Goal: Task Accomplishment & Management: Use online tool/utility

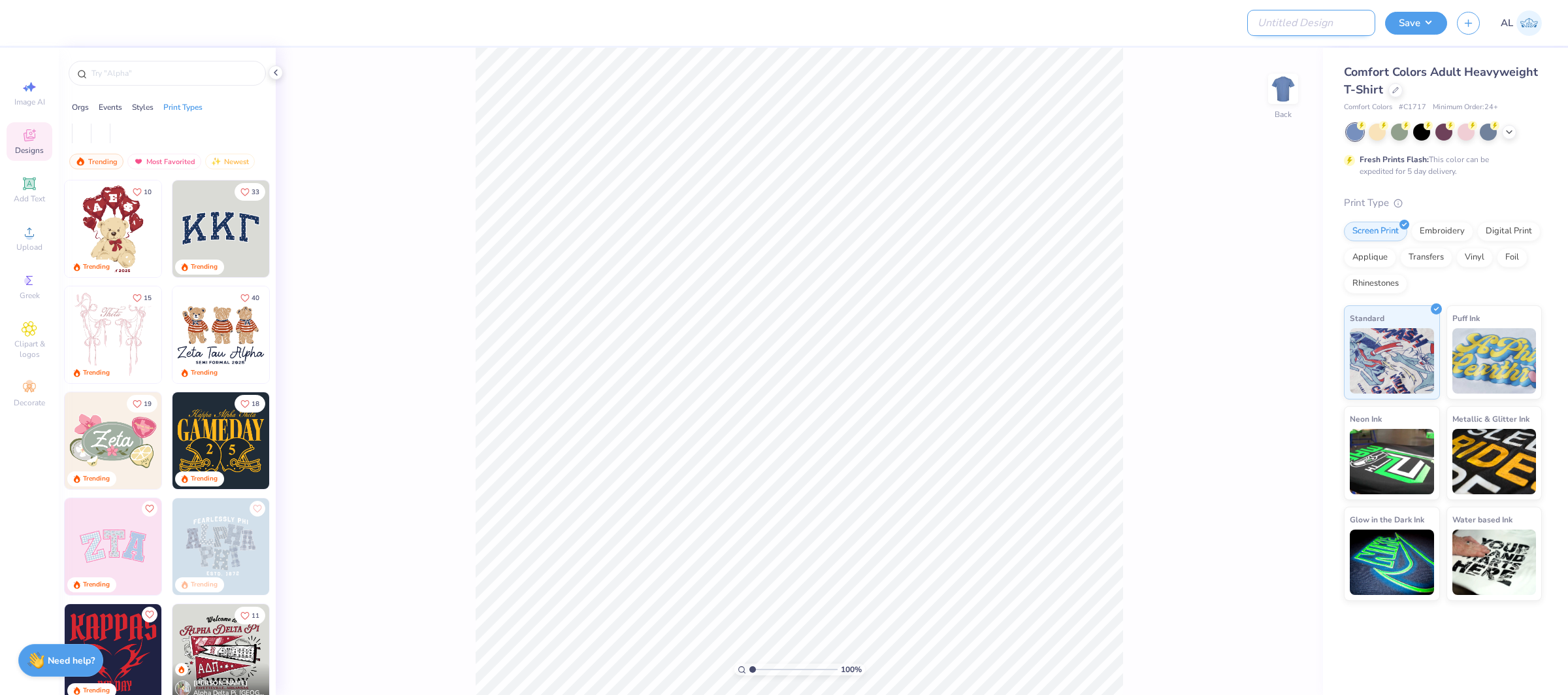
click at [1354, 19] on input "Design Title" at bounding box center [1311, 23] width 128 height 26
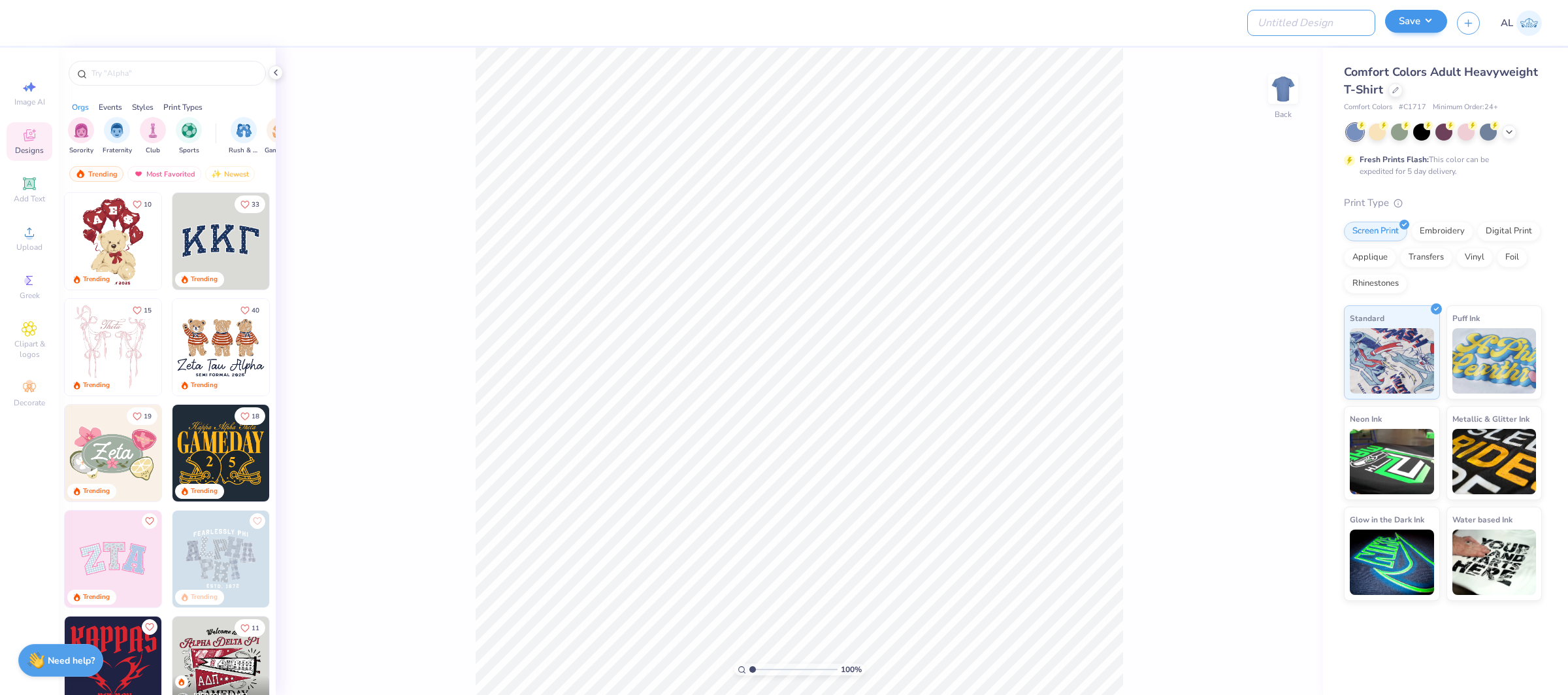
paste input "FPS239500"
type input "FPS239500"
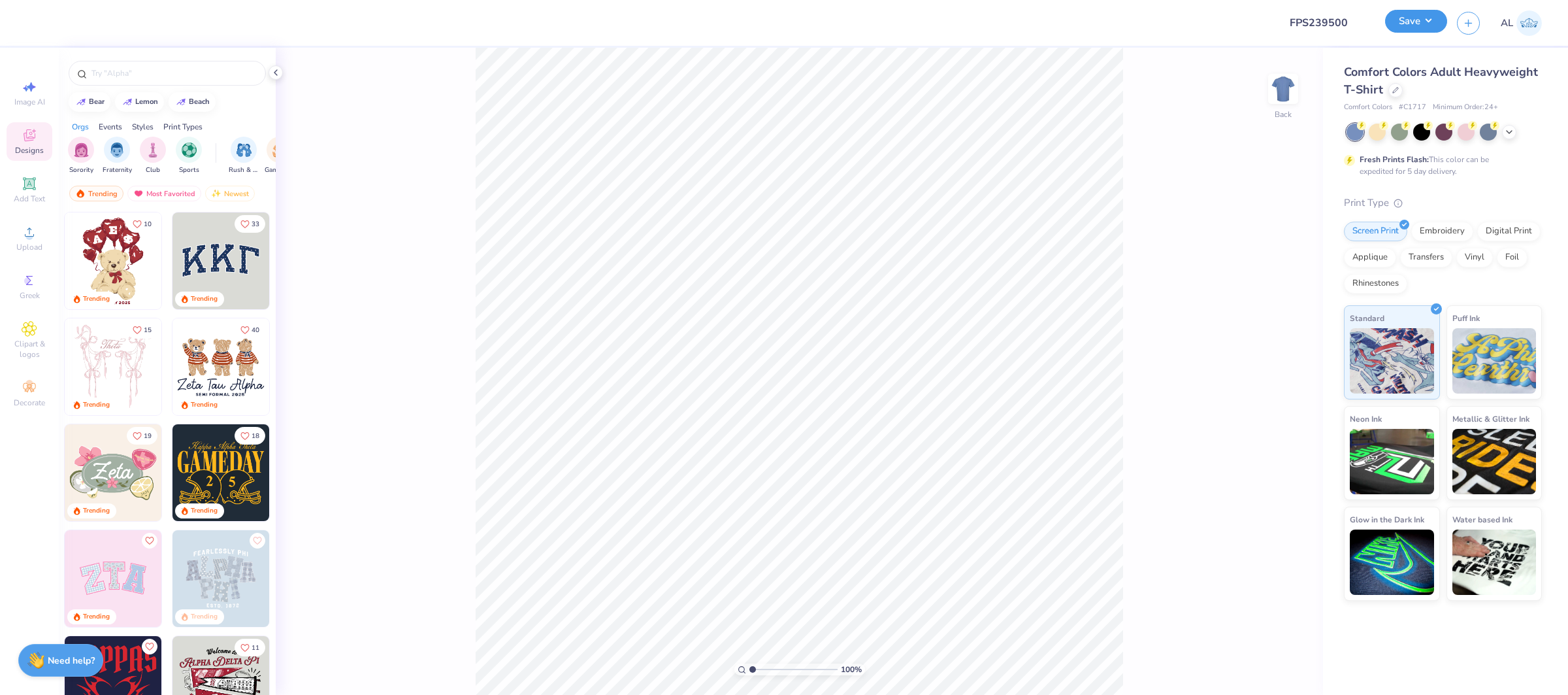
click at [1441, 26] on button "Save" at bounding box center [1415, 21] width 62 height 23
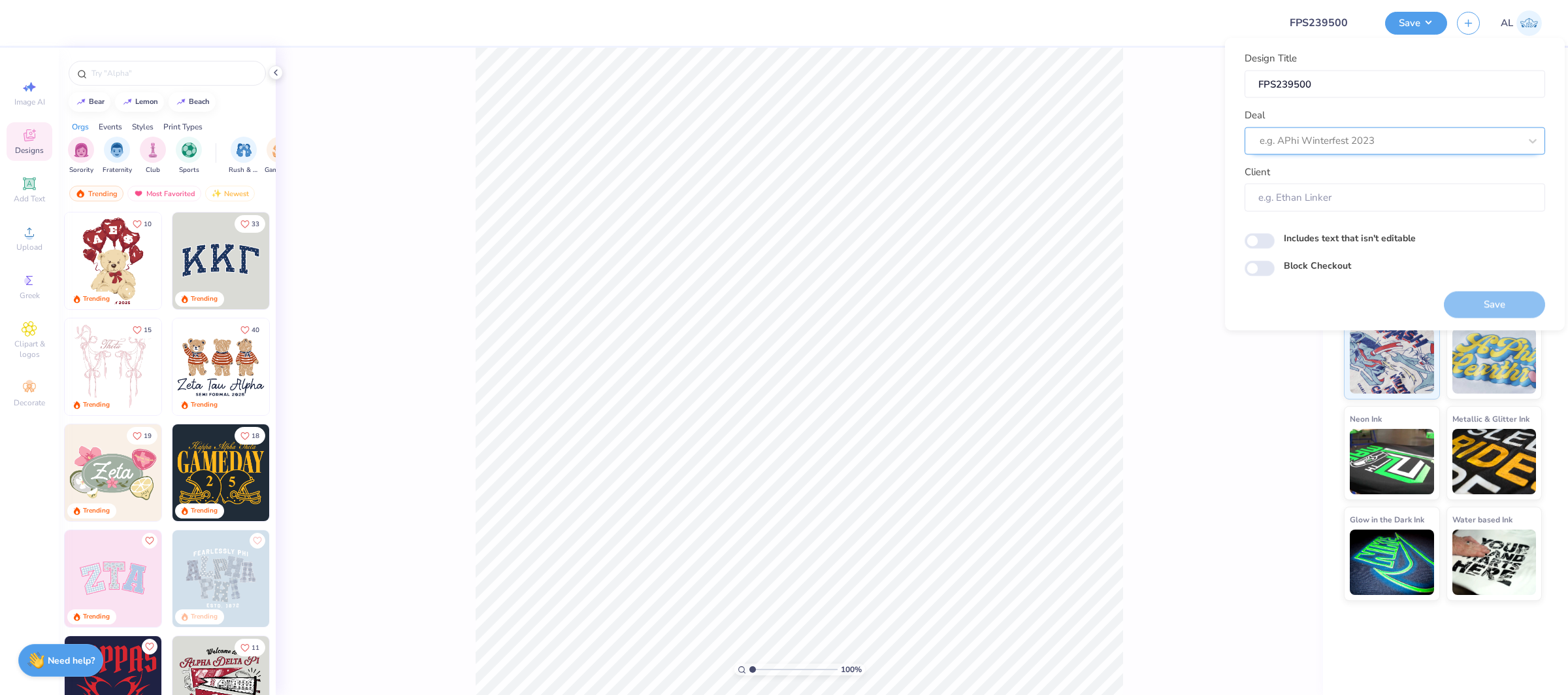
click at [1411, 131] on div "e.g. APhi Winterfest 2023" at bounding box center [1389, 140] width 263 height 20
click at [1379, 175] on div "Design Tool Gallery" at bounding box center [1394, 176] width 290 height 21
type input "design tool gallery"
type input "Design Tool Gallery User"
drag, startPoint x: 1160, startPoint y: 229, endPoint x: 1201, endPoint y: 215, distance: 43.3
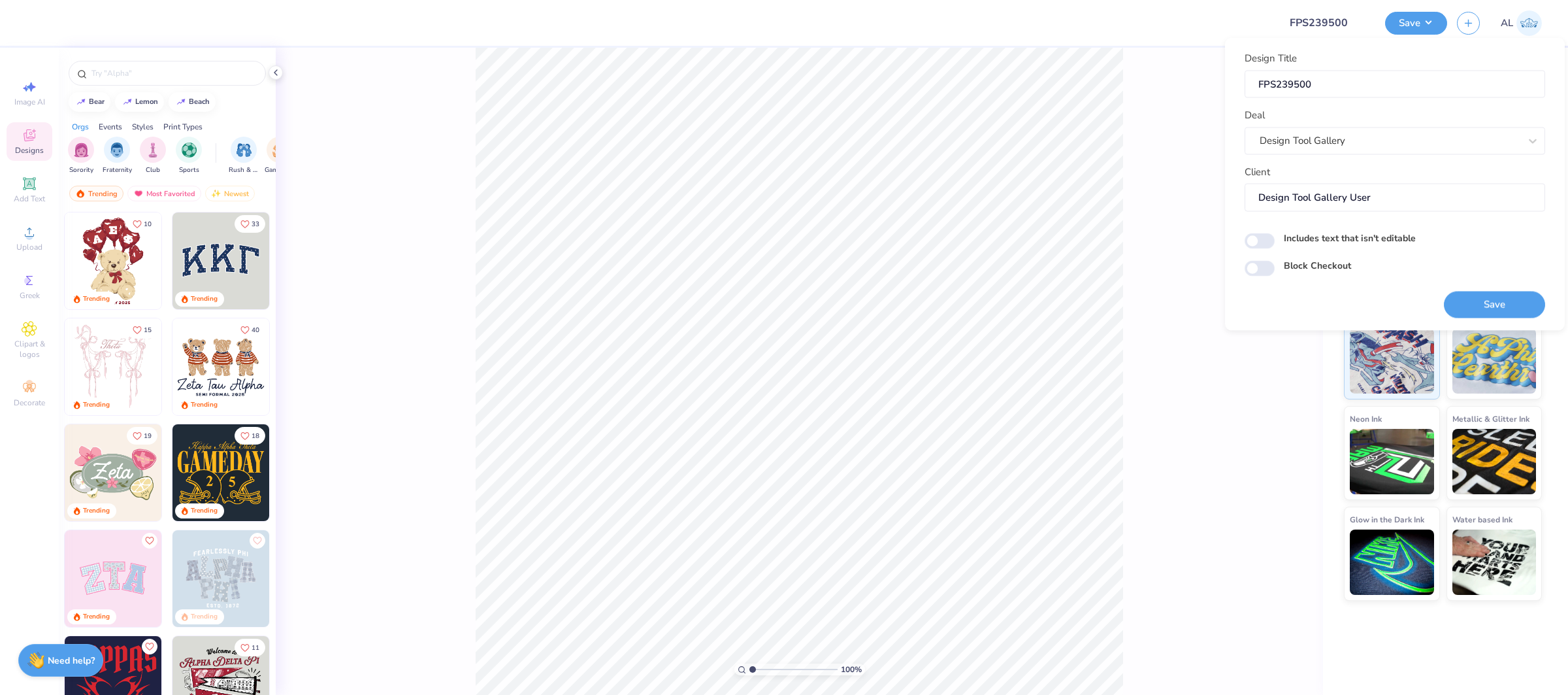
click at [1160, 229] on div "100 % Back" at bounding box center [799, 371] width 1047 height 647
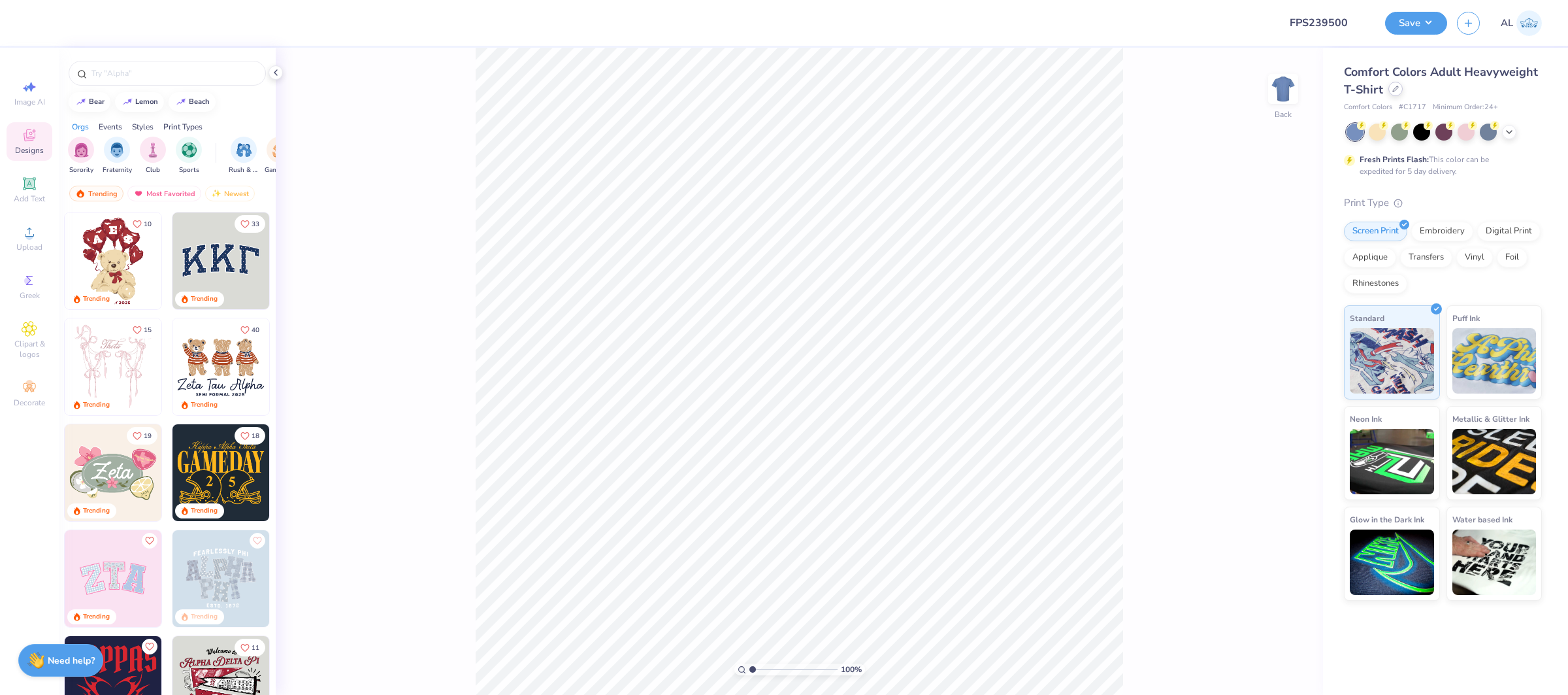
click at [1398, 87] on div at bounding box center [1395, 89] width 15 height 15
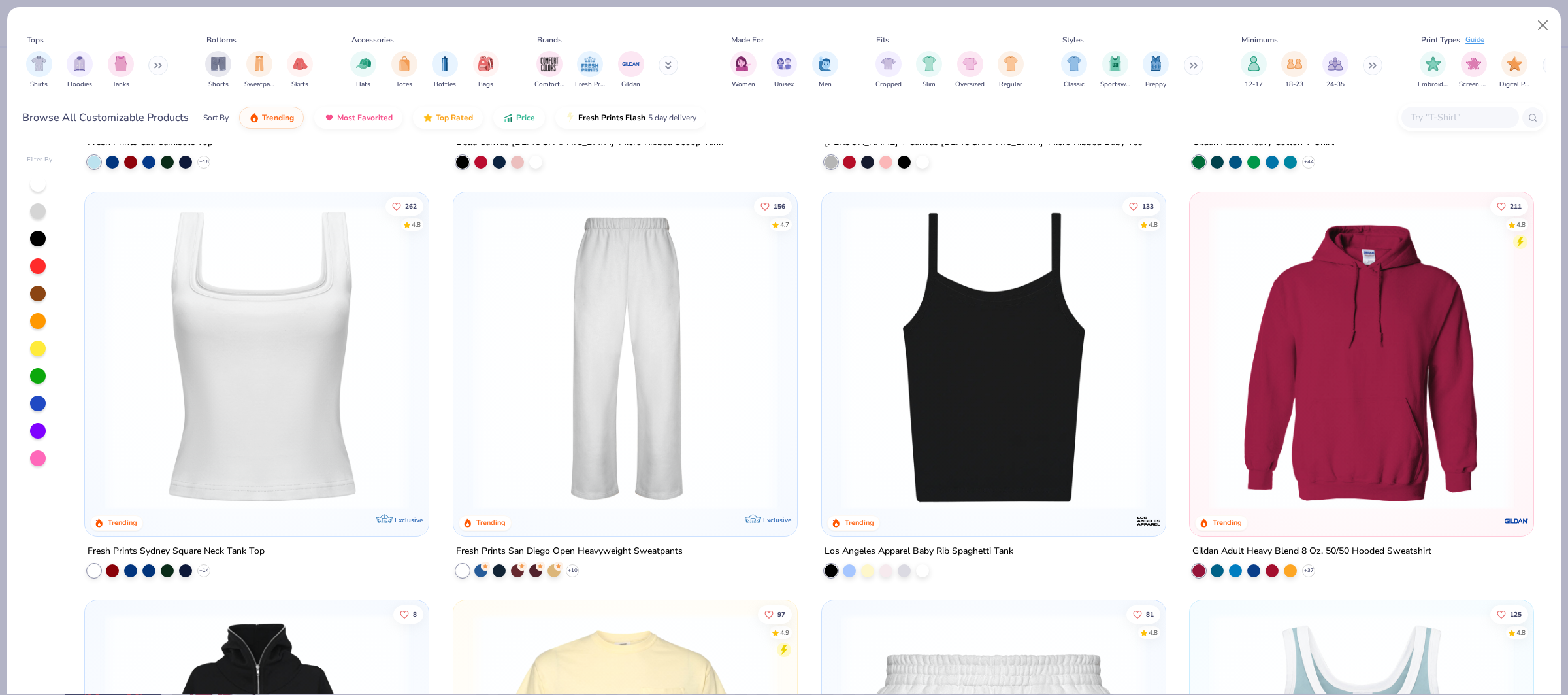
scroll to position [925, 0]
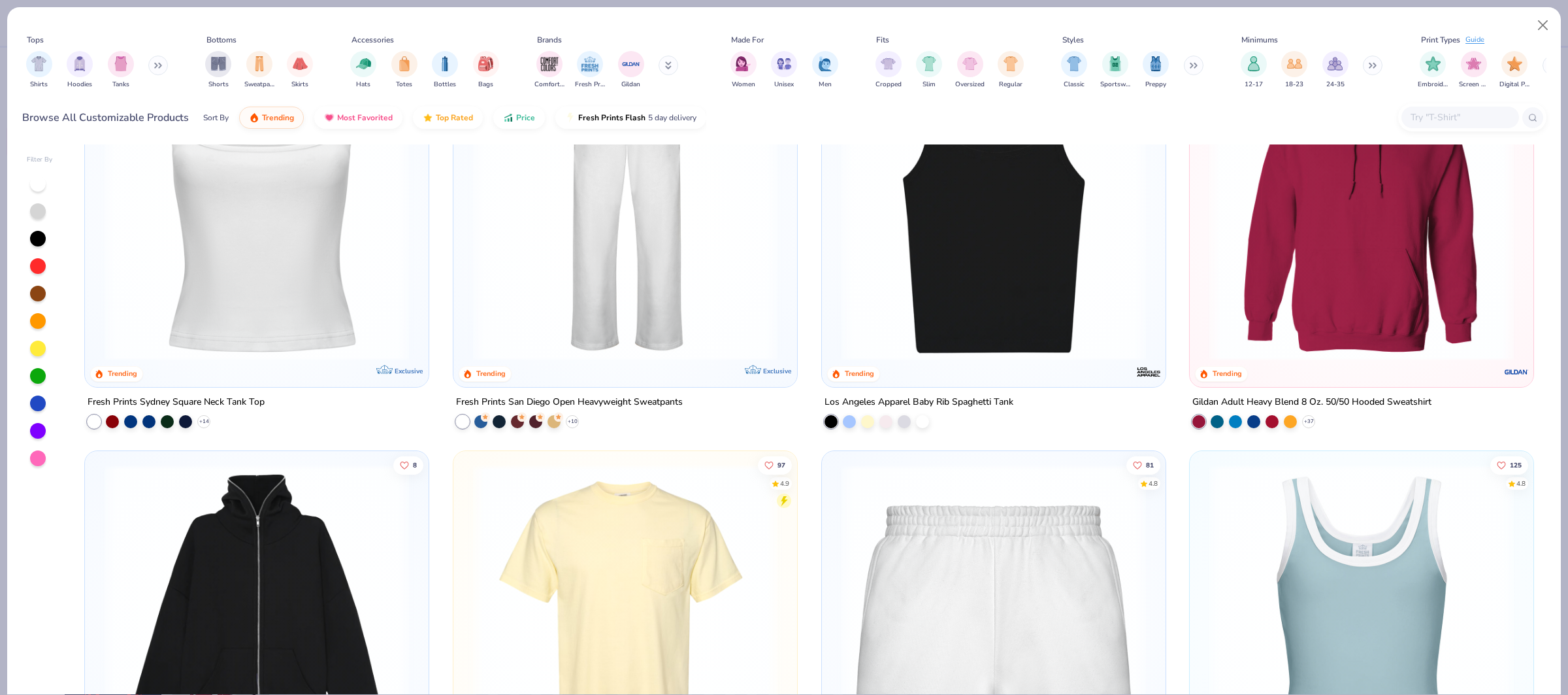
click at [919, 256] on img at bounding box center [993, 207] width 318 height 305
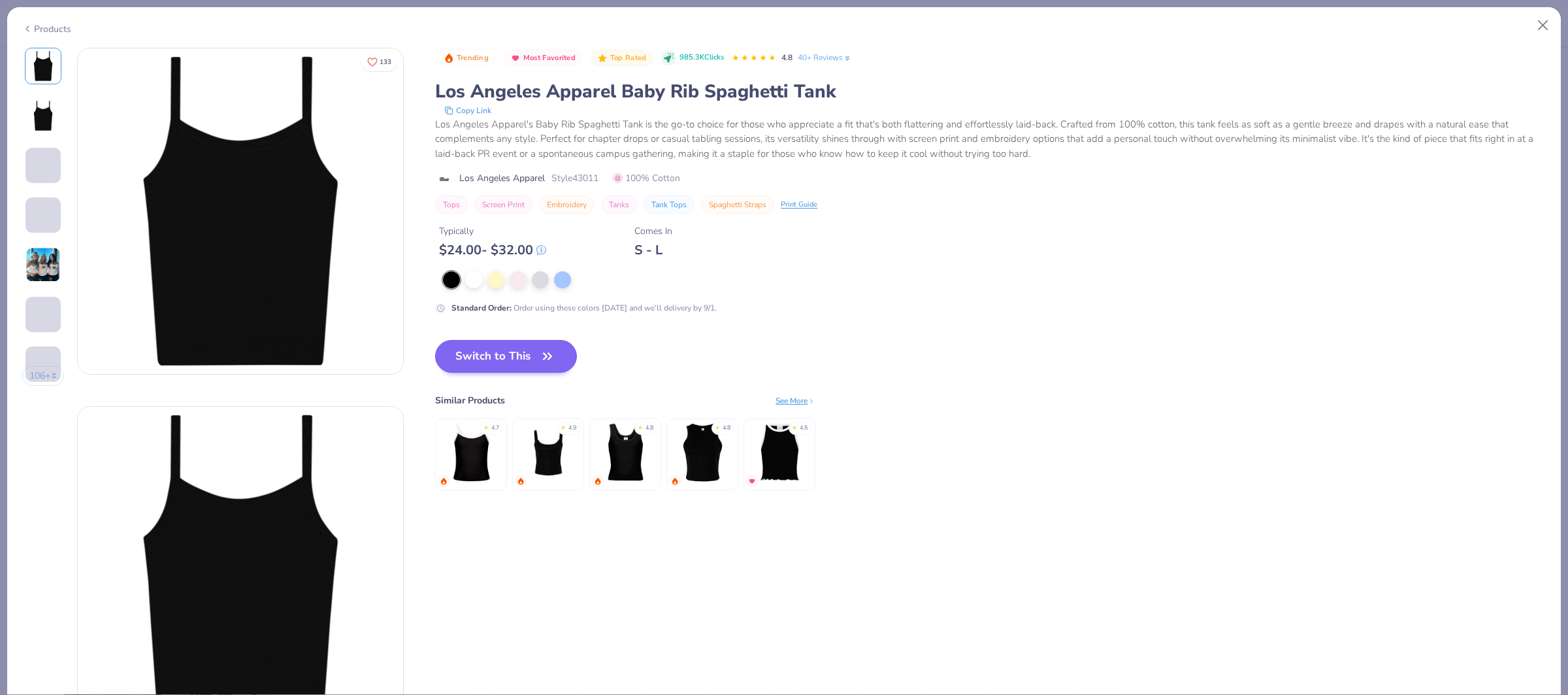
drag, startPoint x: 497, startPoint y: 275, endPoint x: 512, endPoint y: 342, distance: 68.7
click at [497, 275] on div at bounding box center [495, 279] width 17 height 17
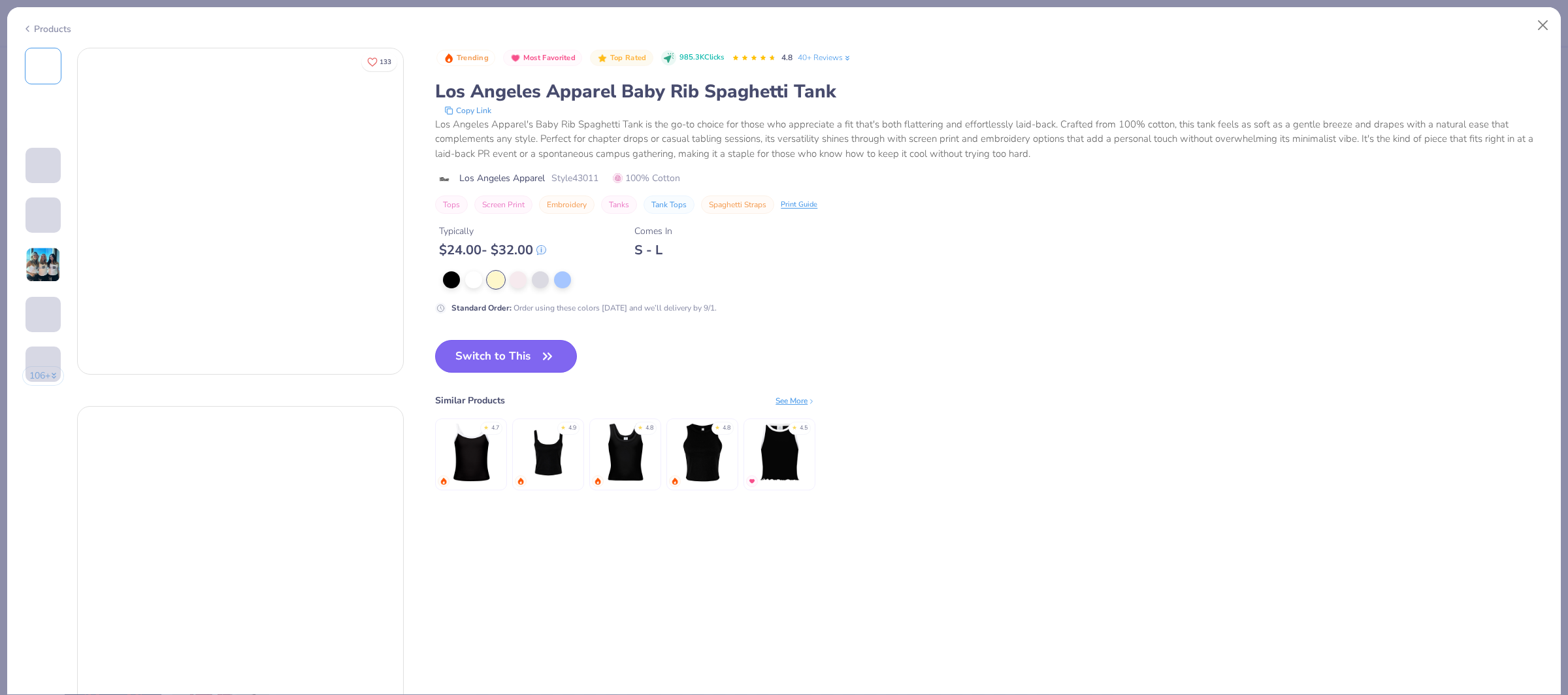
click at [512, 342] on button "Switch to This" at bounding box center [506, 356] width 142 height 33
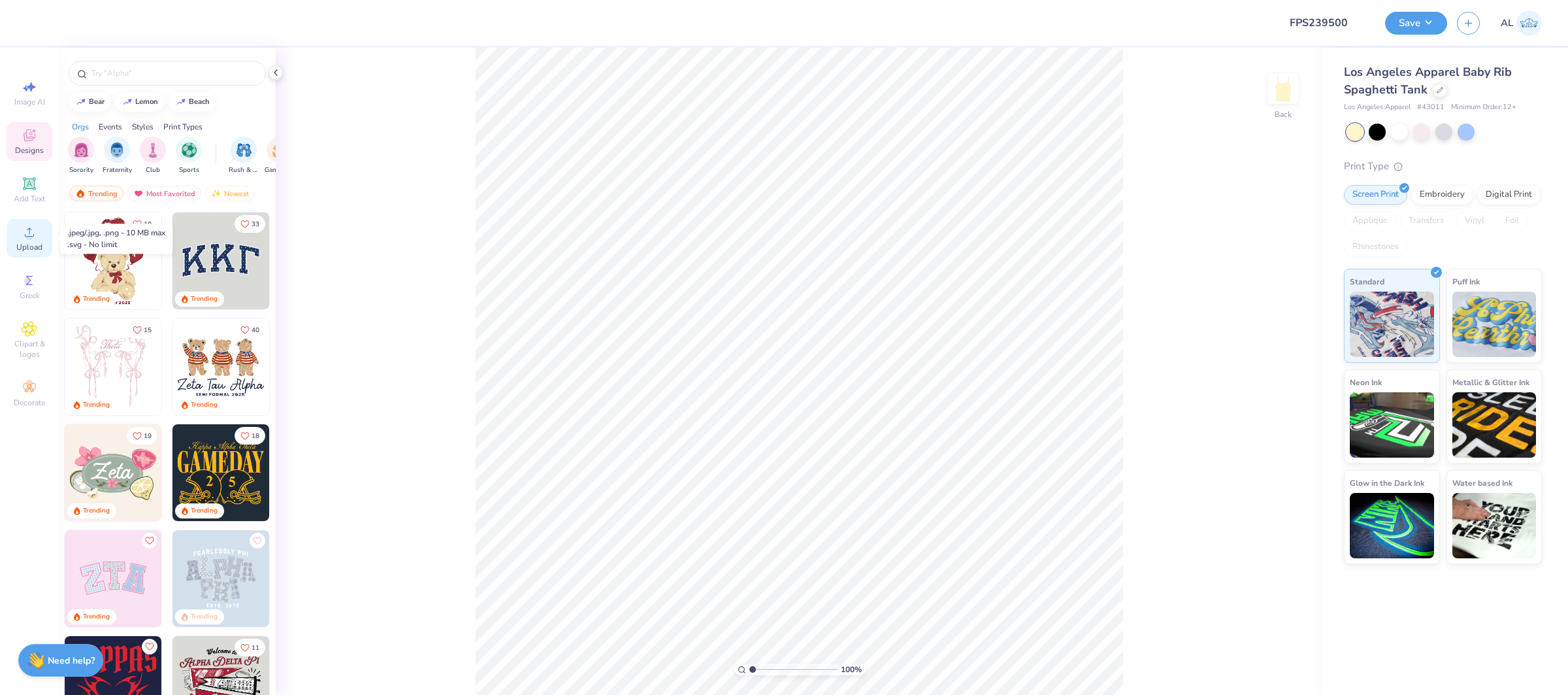
click at [24, 248] on span "Upload" at bounding box center [29, 247] width 26 height 11
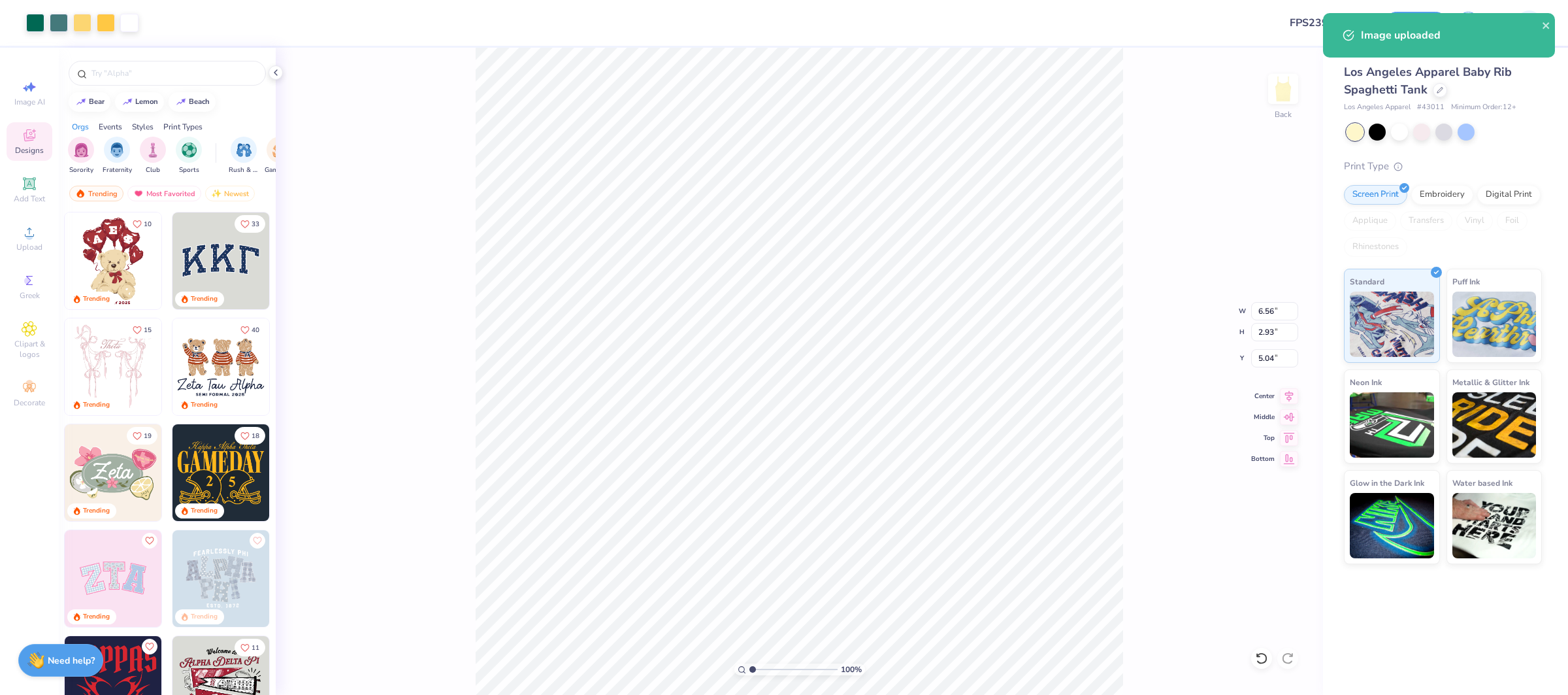
type input "0.50"
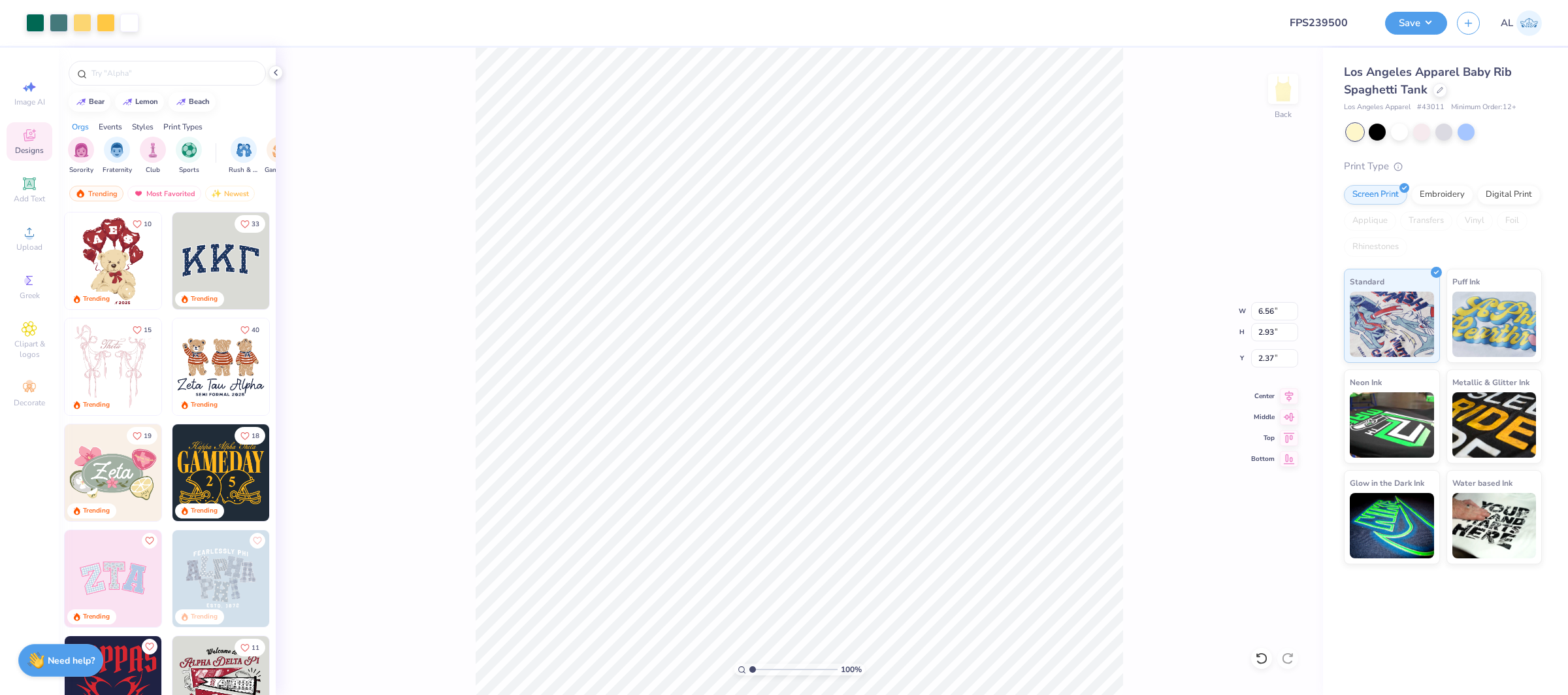
type input "2.37"
click at [1255, 315] on input "6.56" at bounding box center [1274, 311] width 47 height 18
type input "7.00"
type input "3.13"
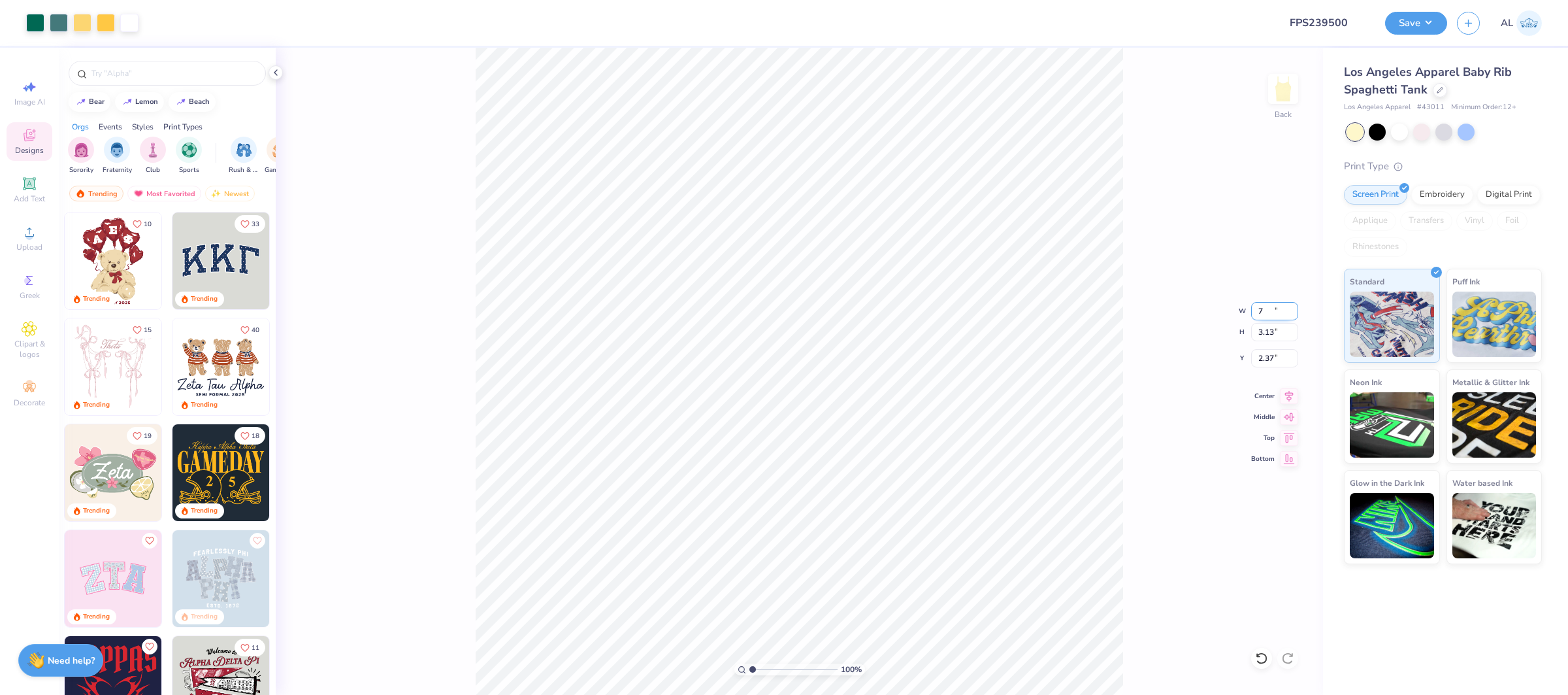
type input "2.28"
click at [24, 235] on icon at bounding box center [29, 231] width 16 height 16
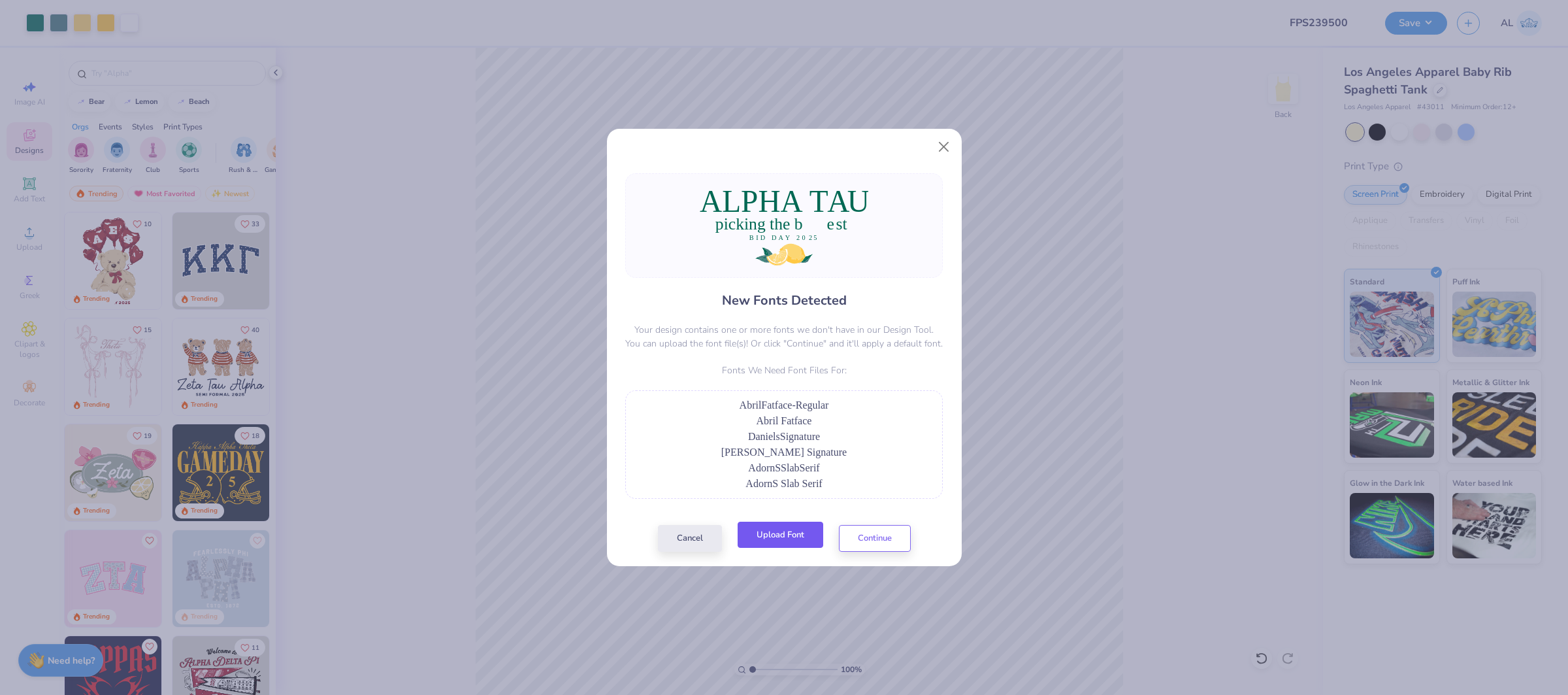
click at [780, 538] on button "Upload Font" at bounding box center [780, 535] width 86 height 27
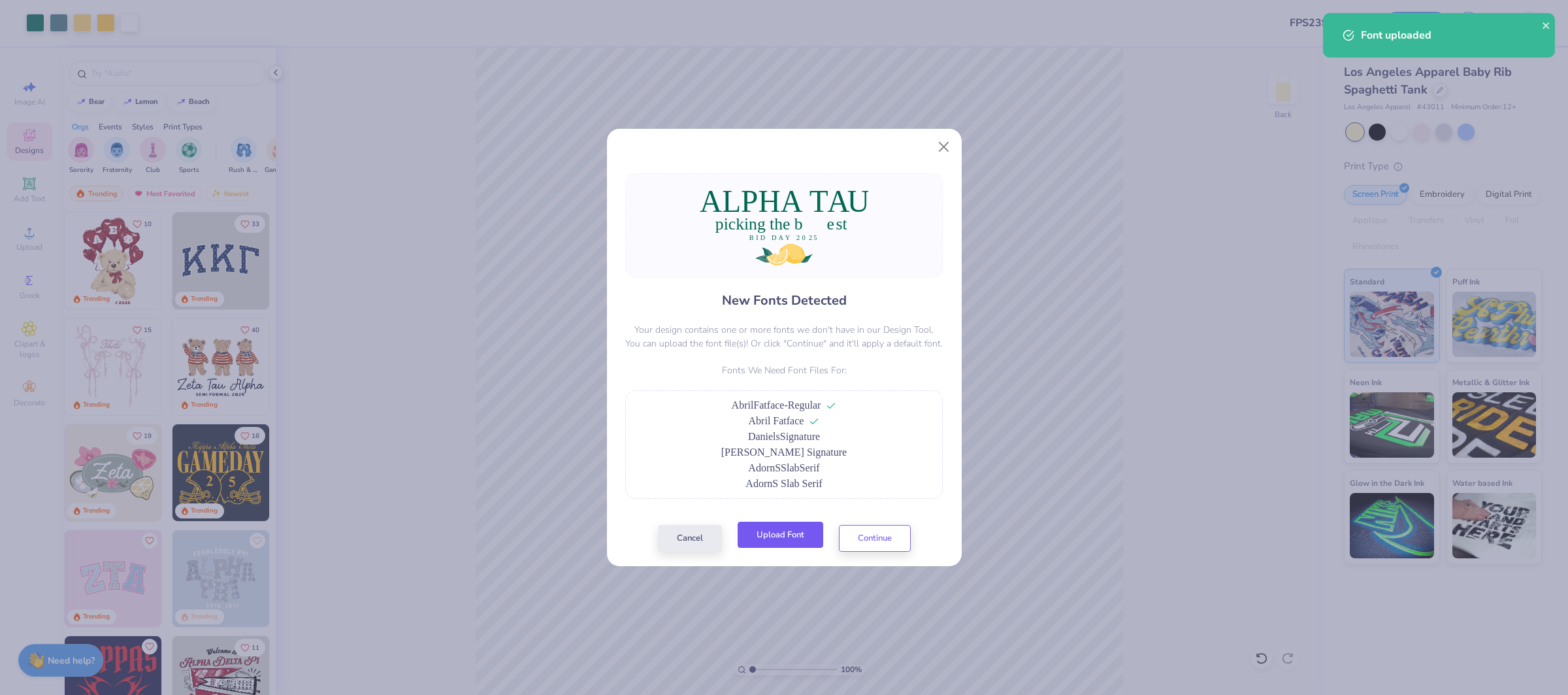
click at [800, 541] on button "Upload Font" at bounding box center [780, 535] width 86 height 27
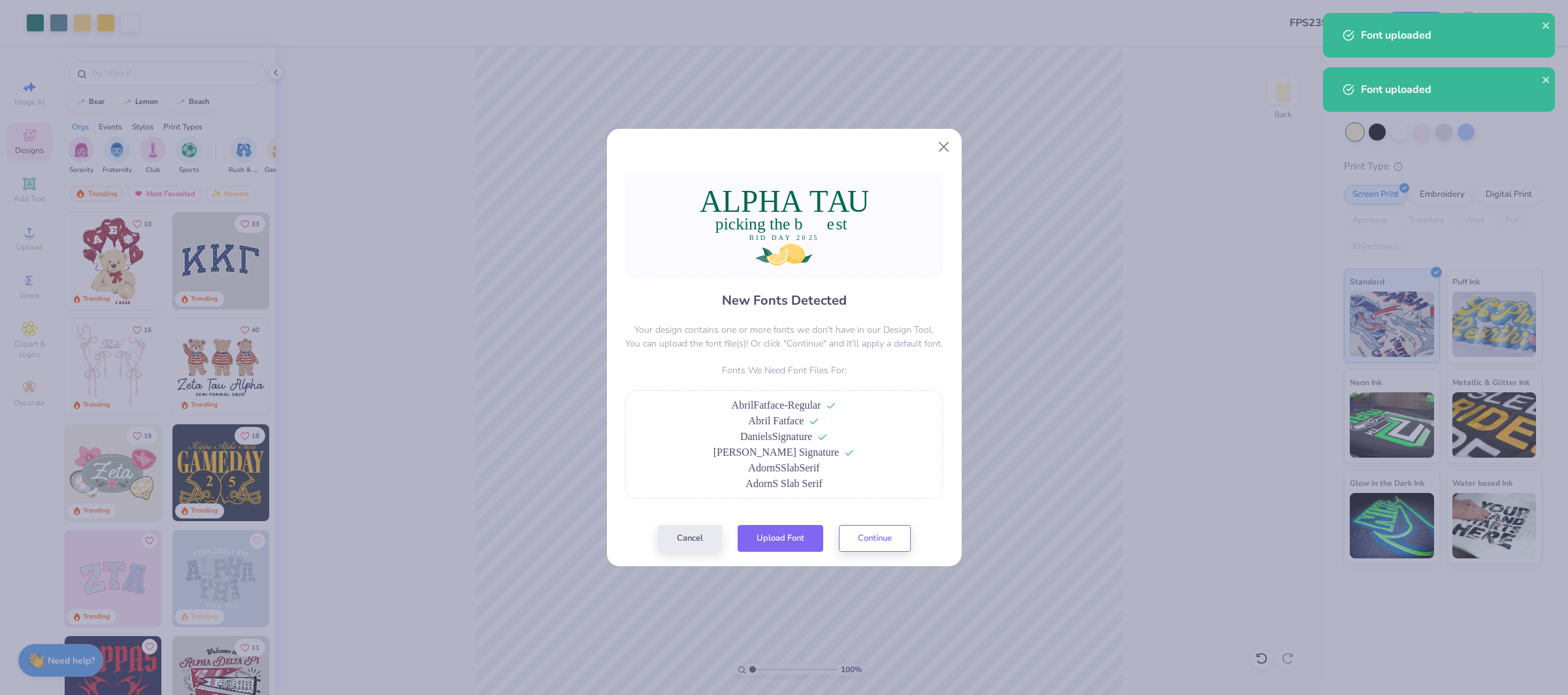
click at [788, 533] on button "Upload Font" at bounding box center [780, 538] width 86 height 27
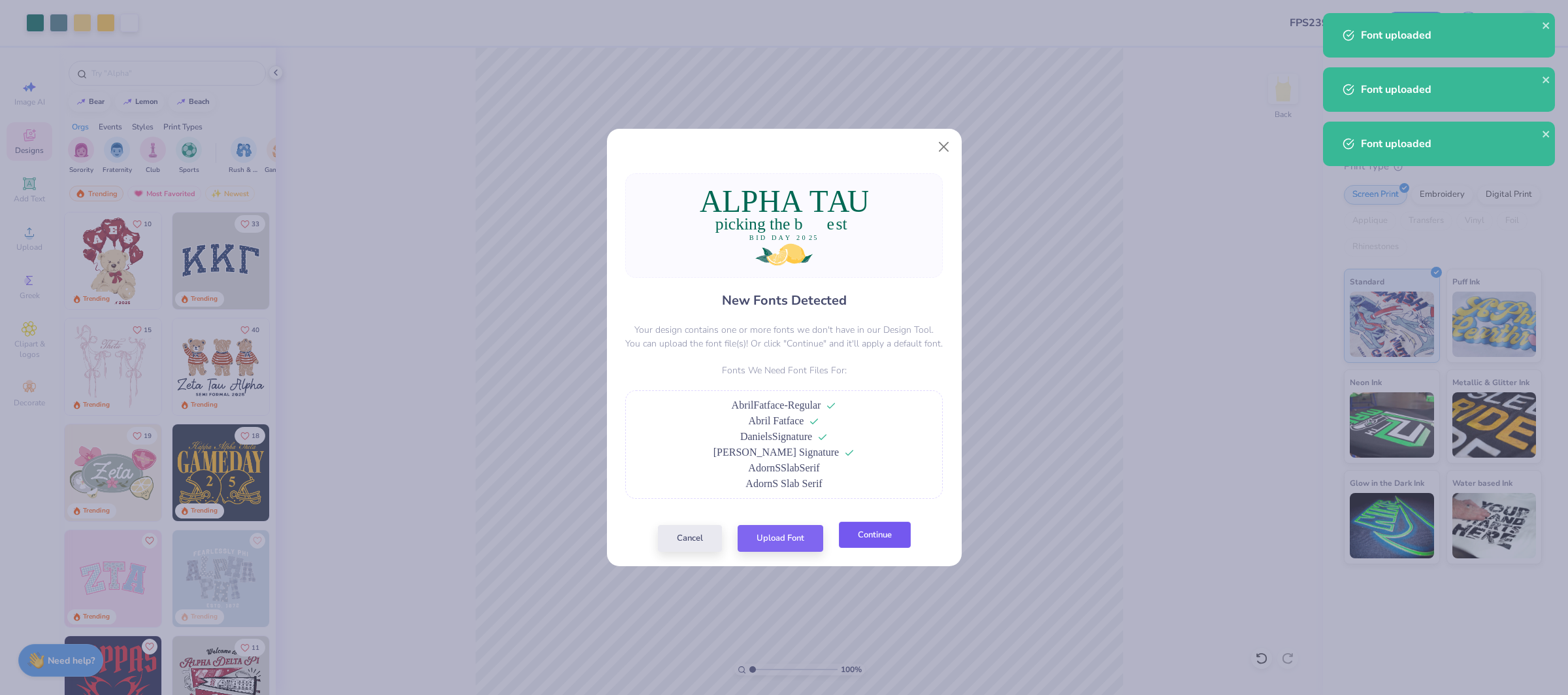
click at [884, 541] on button "Continue" at bounding box center [874, 535] width 72 height 27
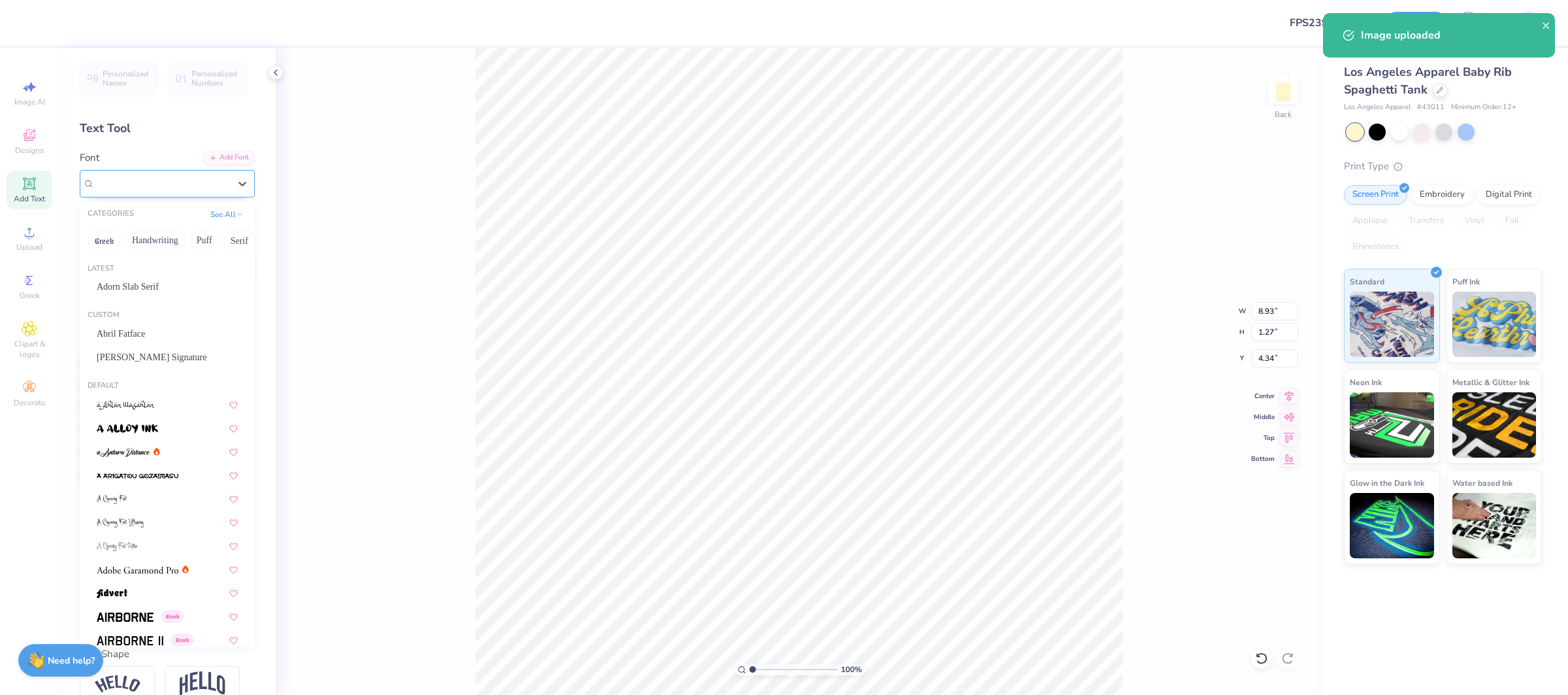
click at [191, 194] on div "Super Dream" at bounding box center [167, 184] width 175 height 28
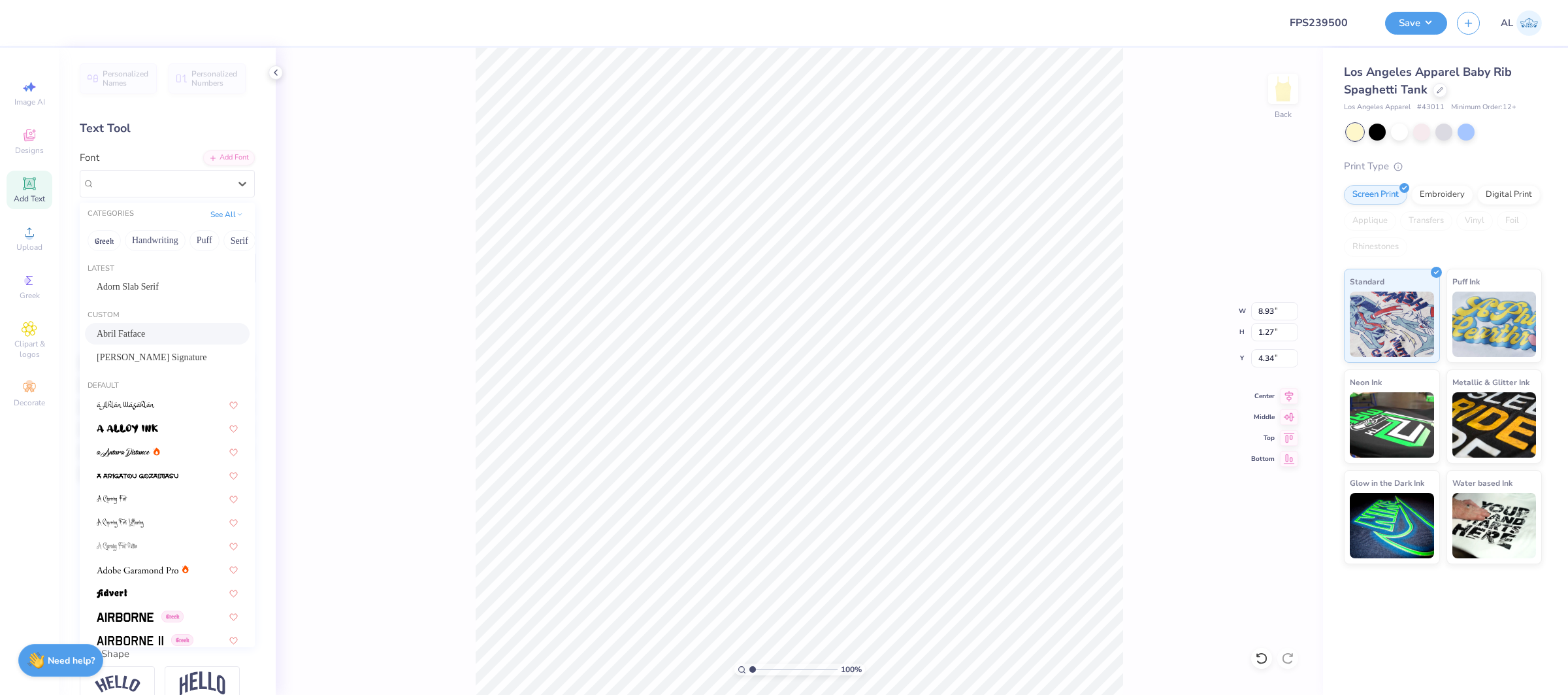
drag, startPoint x: 176, startPoint y: 292, endPoint x: 175, endPoint y: 336, distance: 44.0
click at [175, 336] on div "Latest Adorn Slab Serif Custom Abril [PERSON_NAME] Signature Default [DEMOGRAPH…" at bounding box center [167, 451] width 175 height 392
click at [175, 336] on div "Abril Fatface" at bounding box center [167, 333] width 141 height 14
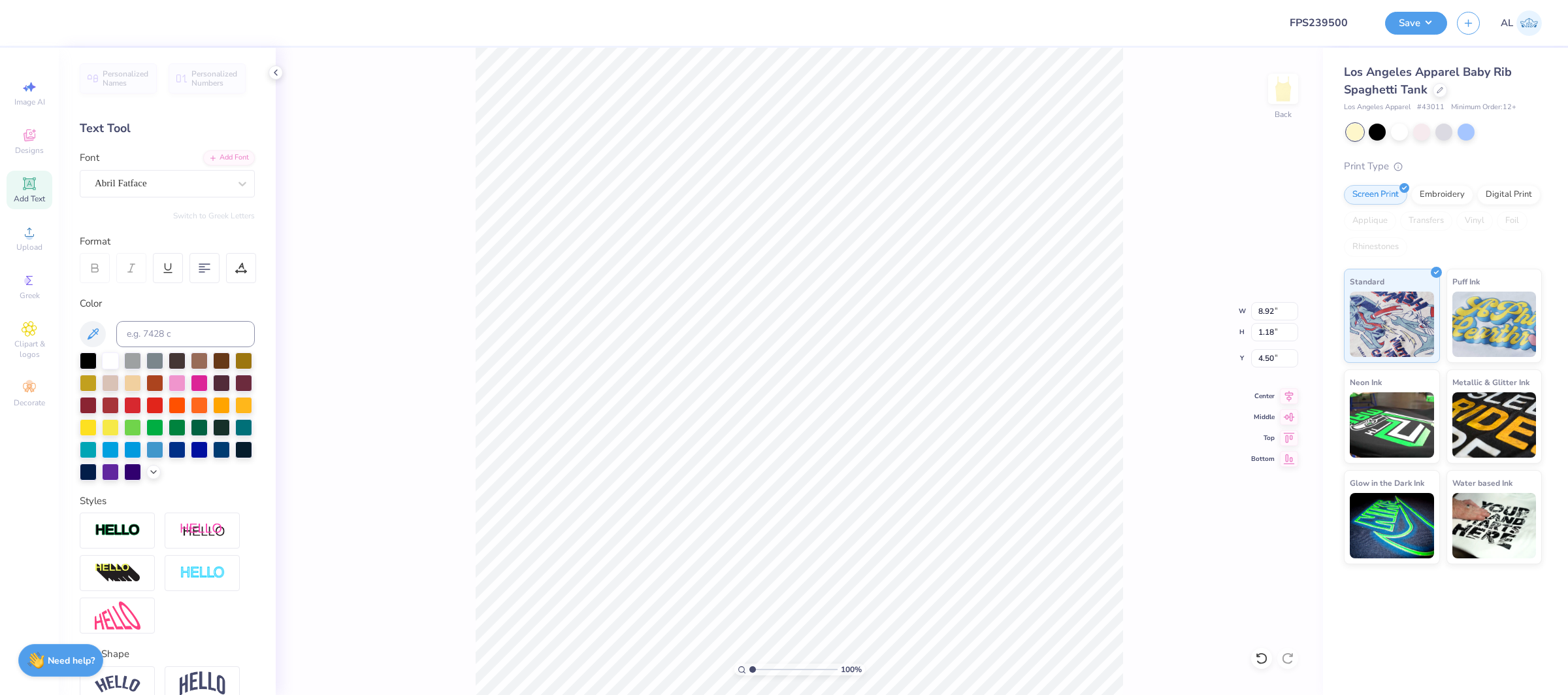
type input "8.92"
type input "1.18"
type input "4.50"
type input "7.30"
type input "0.91"
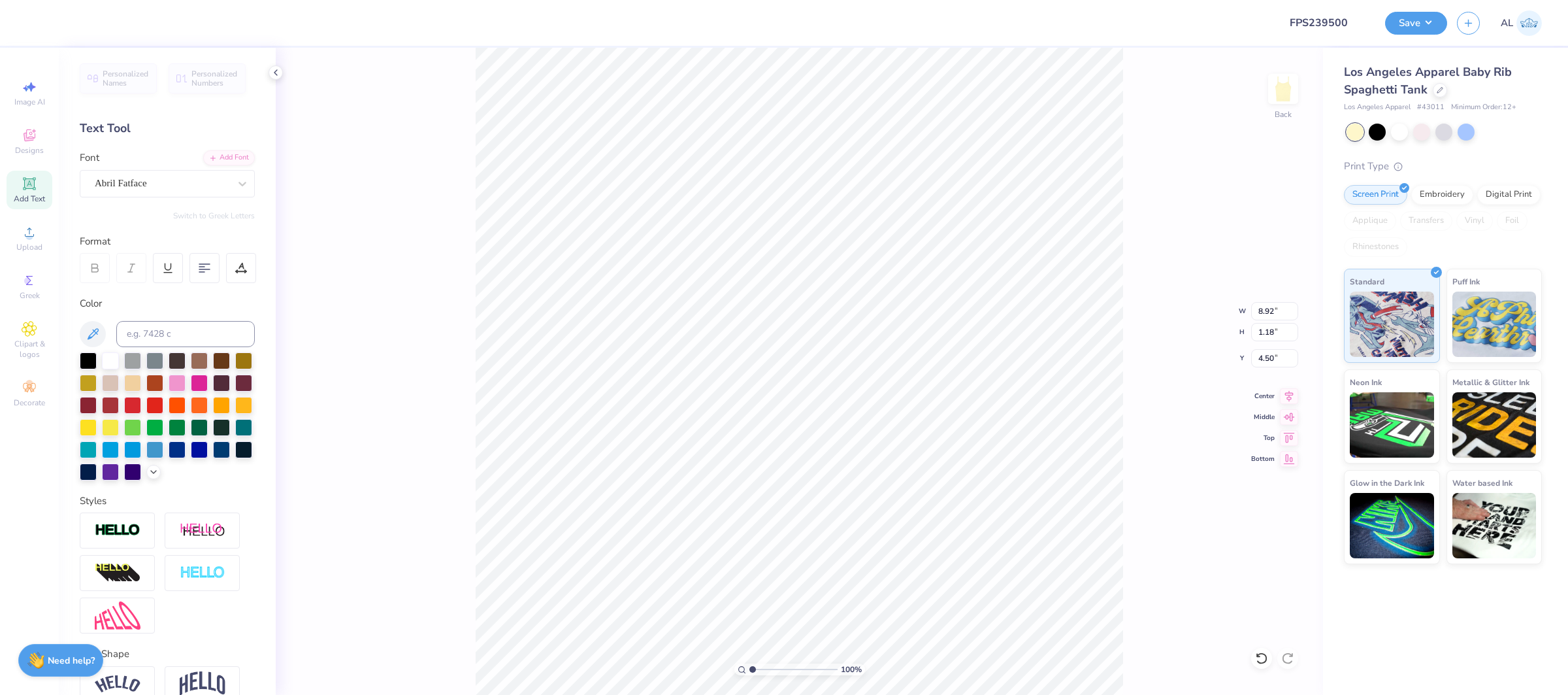
type input "5.92"
click at [139, 185] on div "Super Dream" at bounding box center [162, 183] width 137 height 20
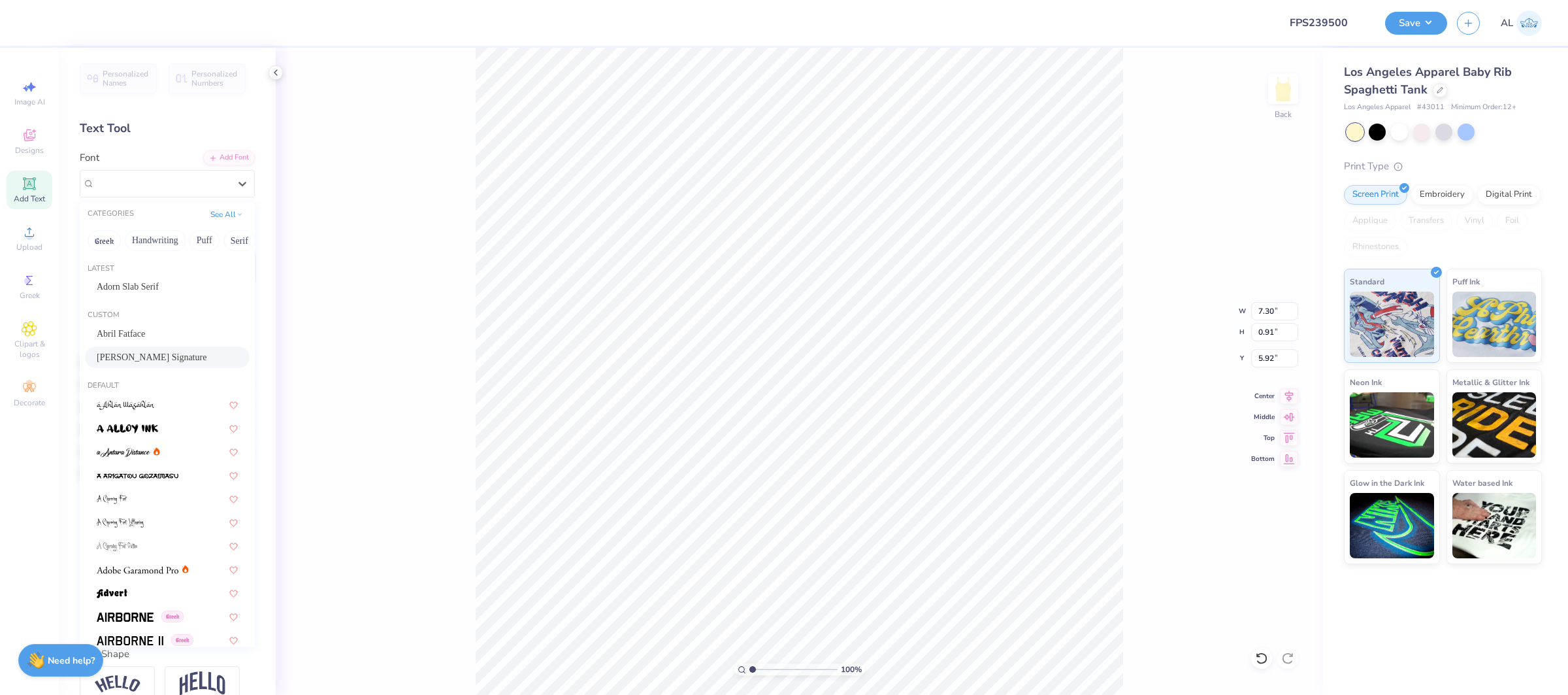
click at [157, 350] on span "[PERSON_NAME] Signature" at bounding box center [151, 357] width 109 height 14
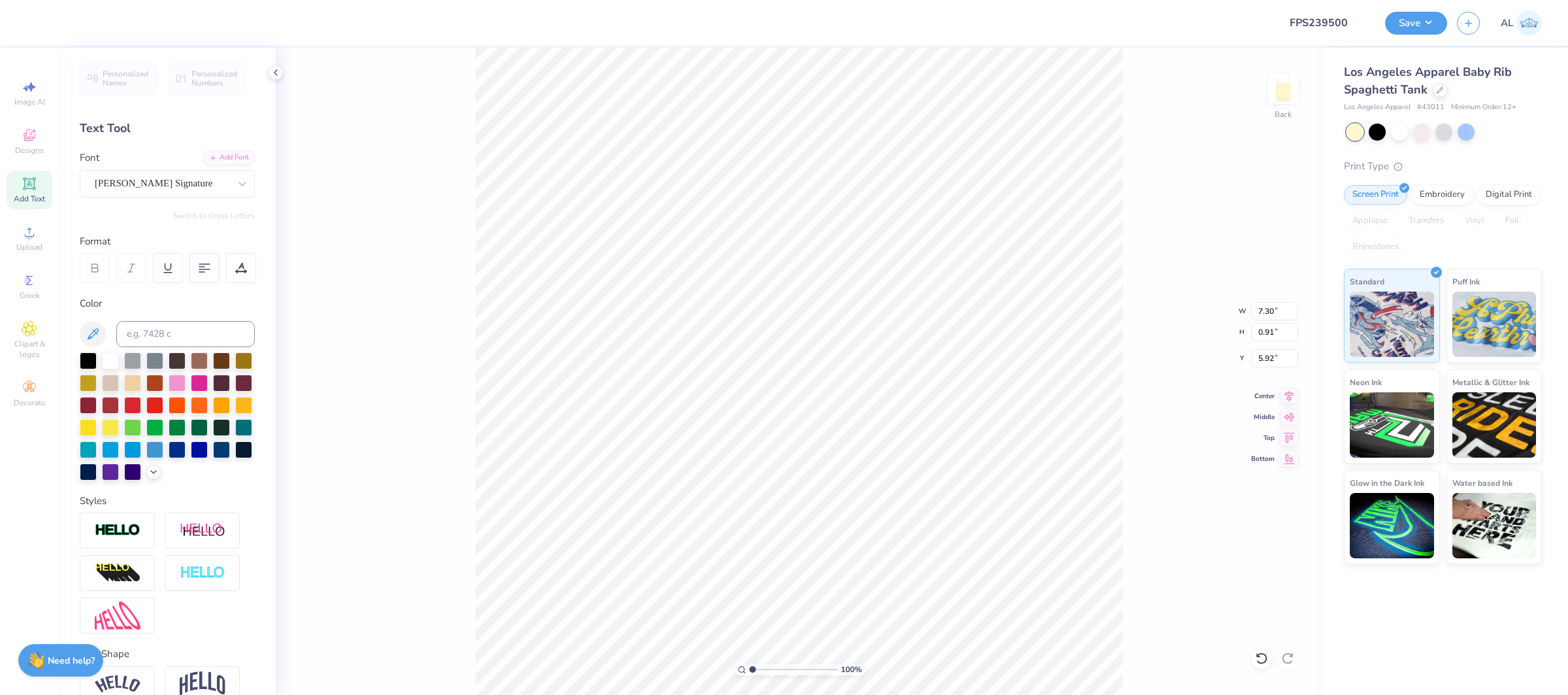
type input "8.21"
type input "1.28"
type input "5.70"
type input "2.41"
type input "0.30"
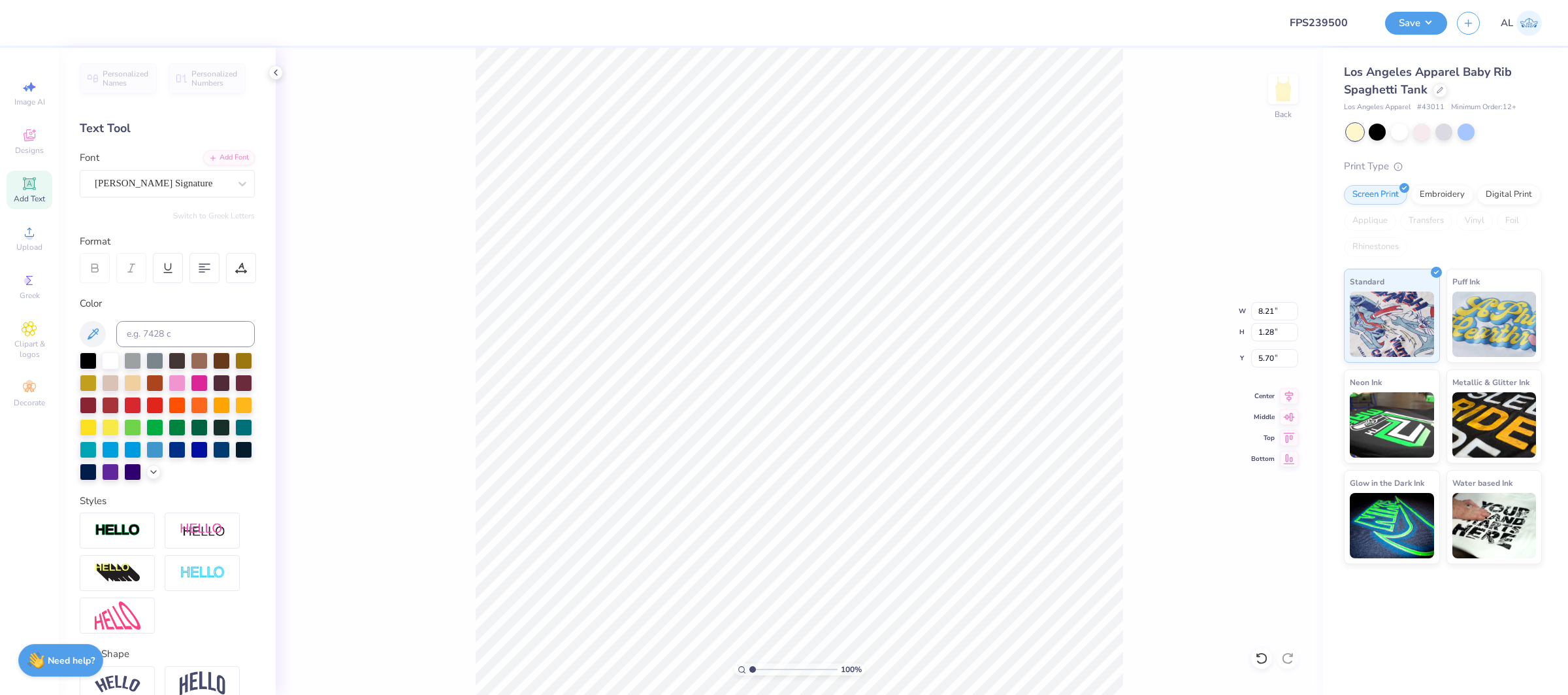
type input "6.90"
click at [147, 172] on div "Super Dream" at bounding box center [167, 184] width 175 height 28
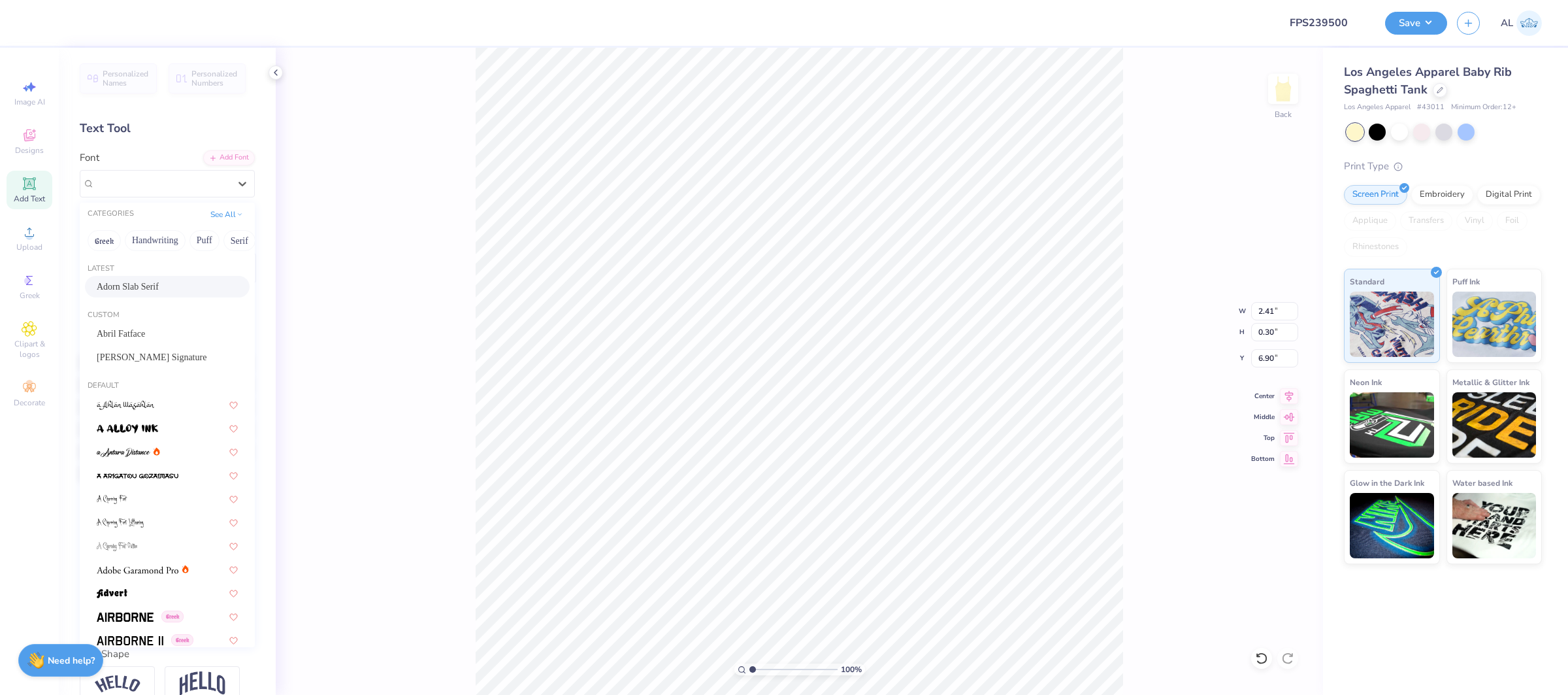
click at [158, 286] on span "Adorn Slab Serif" at bounding box center [127, 286] width 62 height 14
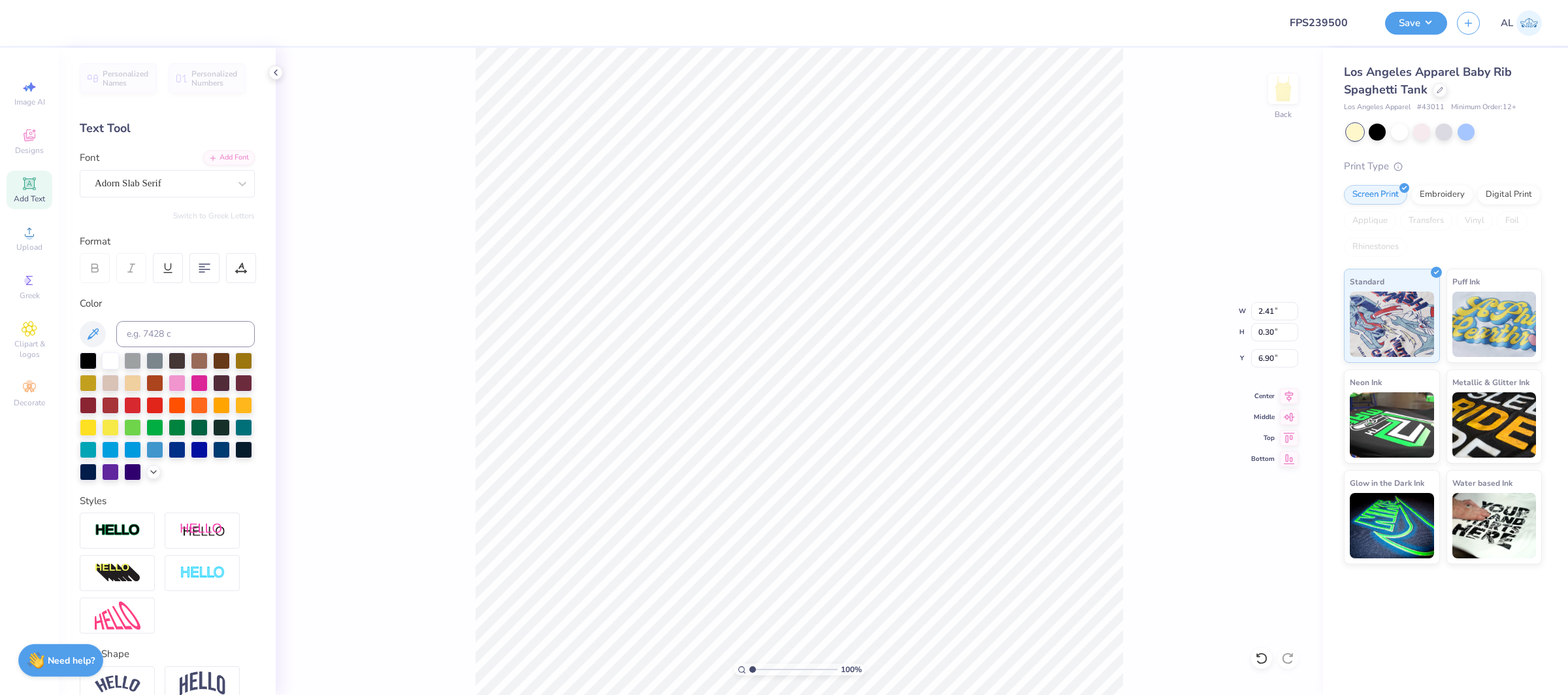
type input "3.18"
type input "0.27"
type input "6.94"
click at [250, 270] on div at bounding box center [241, 268] width 30 height 30
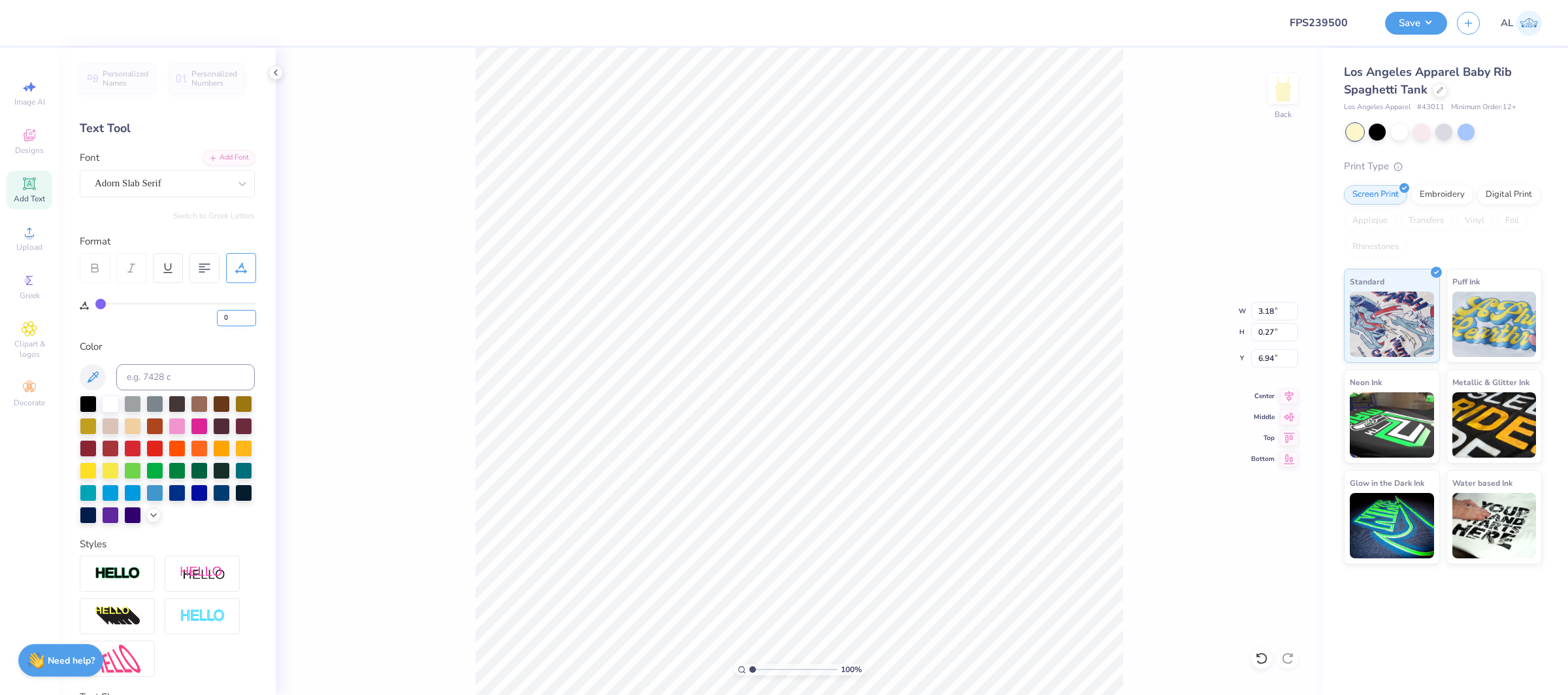
click at [220, 322] on input "0" at bounding box center [237, 318] width 39 height 16
type input "20"
type input "4.02"
click at [1257, 307] on input "8.92" at bounding box center [1274, 311] width 47 height 18
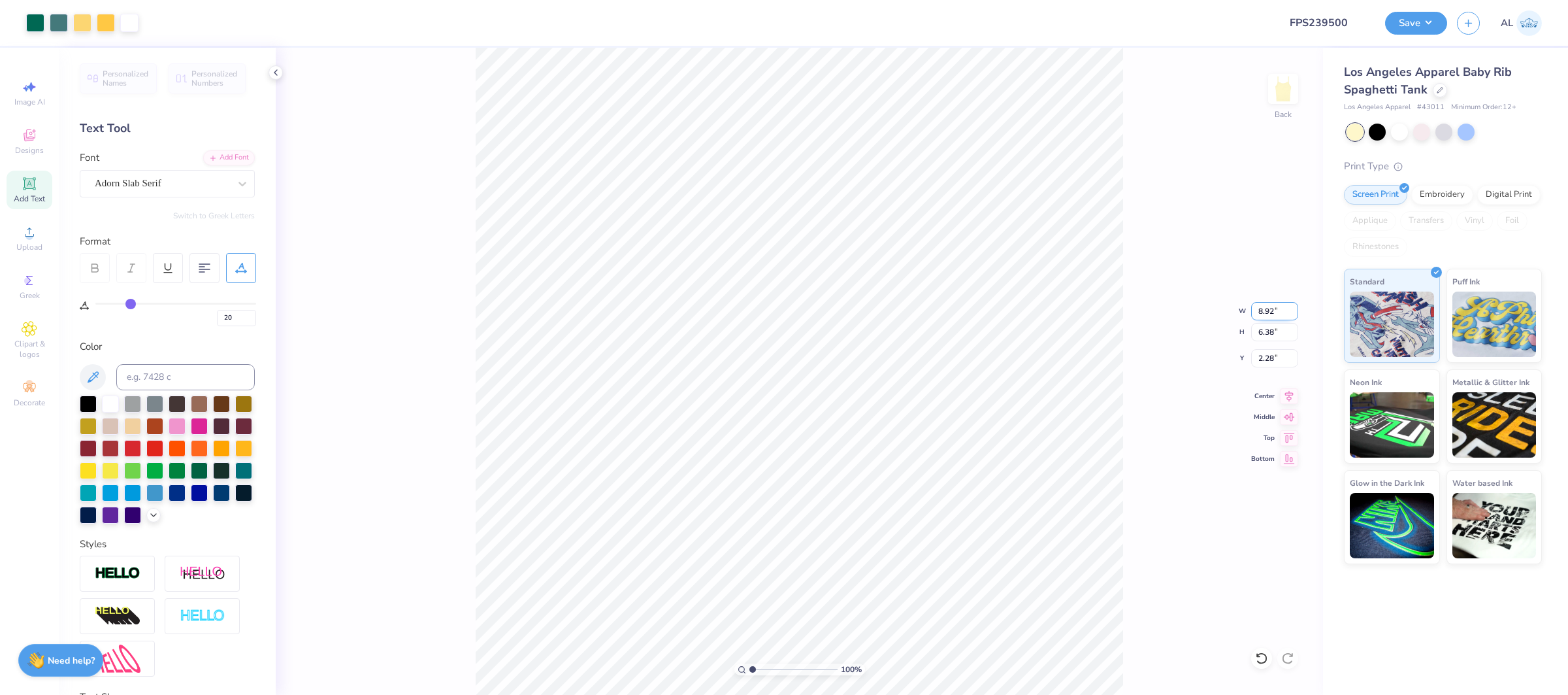
click at [1257, 307] on input "8.92" at bounding box center [1274, 311] width 47 height 18
type input "7.00"
type input "5.01"
type input "2.96"
type input "8.02"
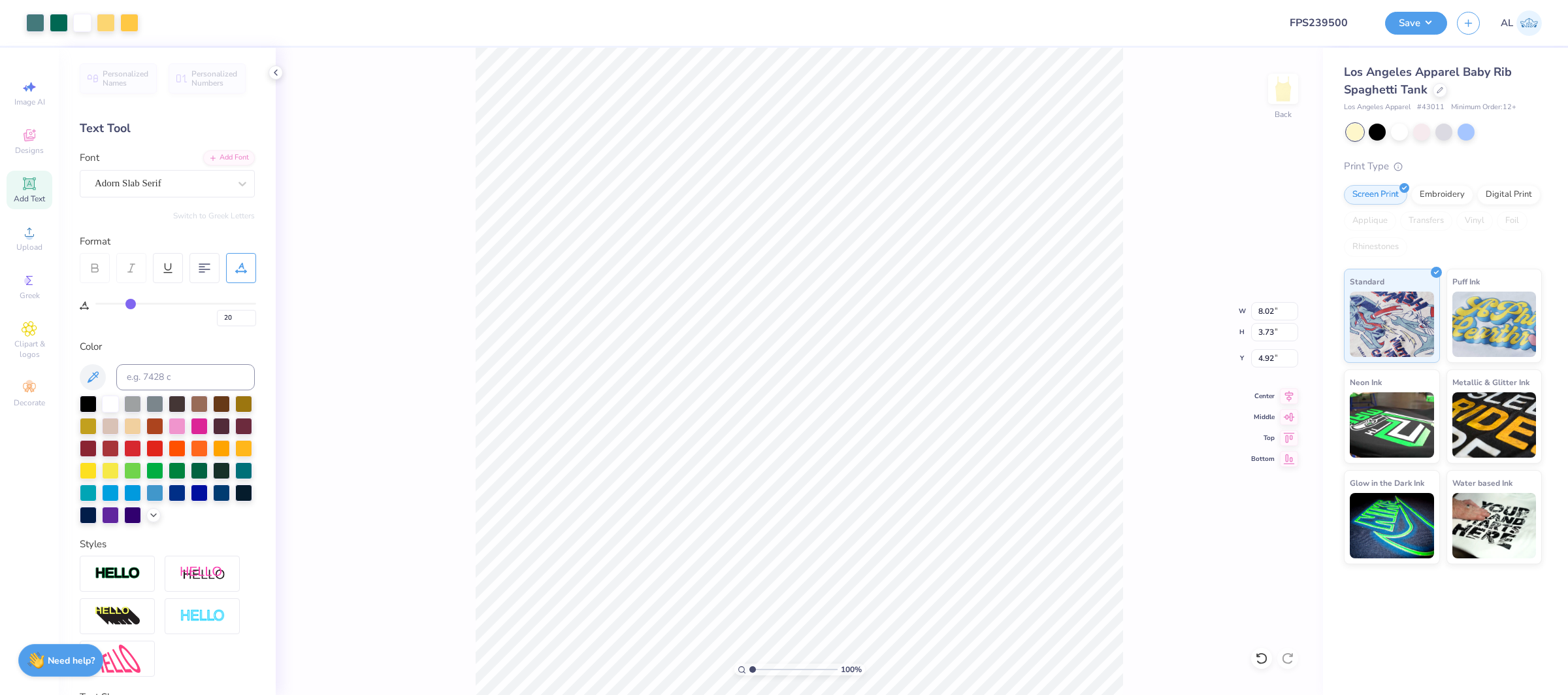
type input "3.73"
type input "6.17"
click at [1264, 305] on input "8.02" at bounding box center [1274, 311] width 47 height 18
type input "7.00"
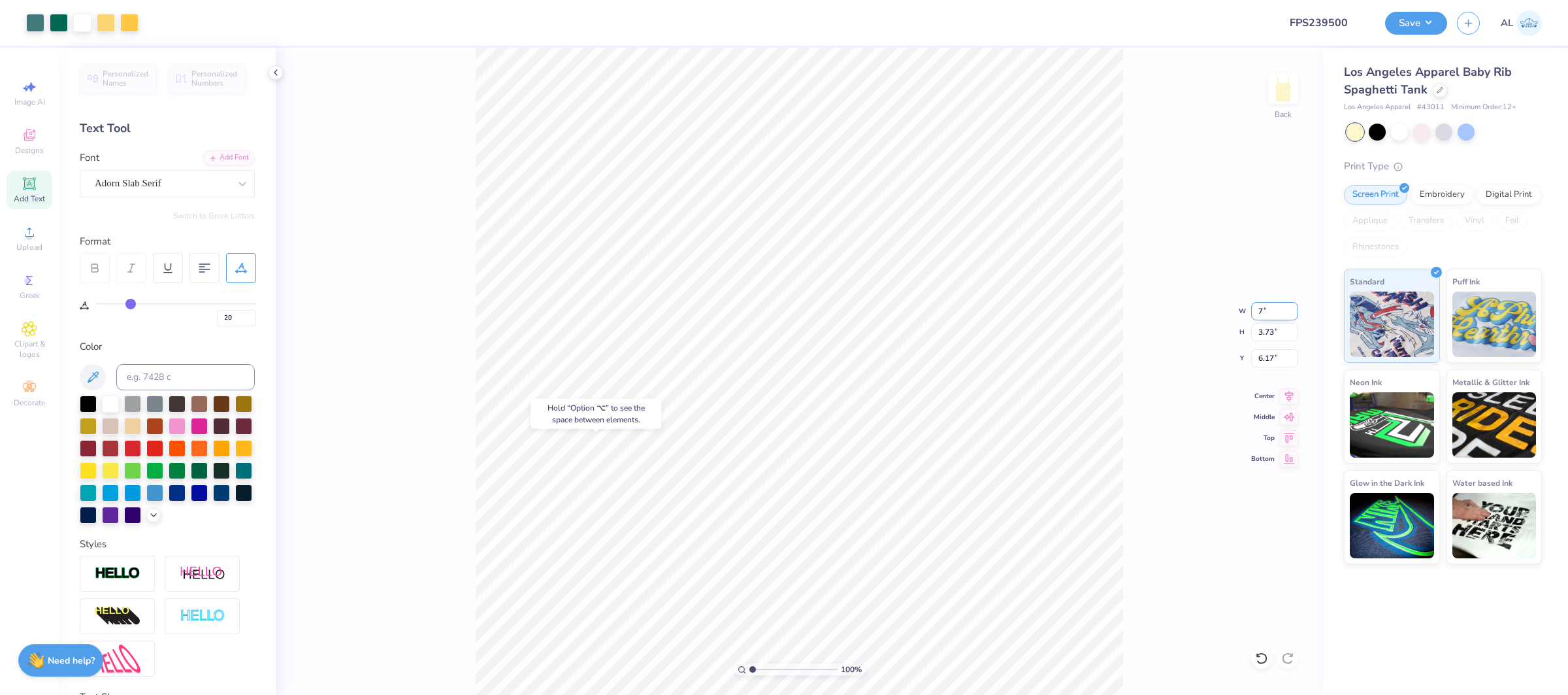
type input "3.26"
click at [1264, 363] on input "6.41" at bounding box center [1274, 358] width 47 height 18
type input "2.28"
click at [1291, 402] on div "100 % Back W 7.00 7.00 " H 3.26 3.26 " Y 2.28 2.28 " Center Middle Top Bottom" at bounding box center [799, 371] width 1047 height 647
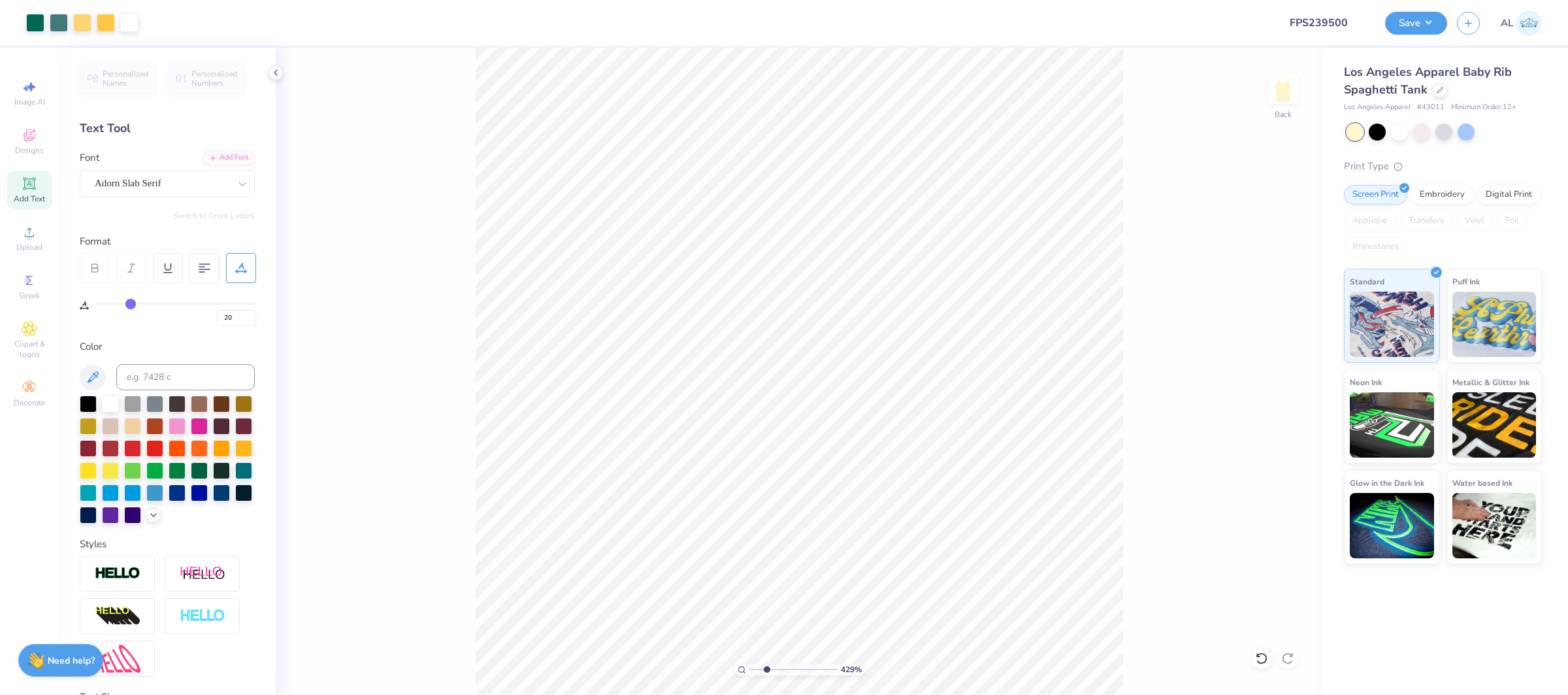
type input "4.29"
drag, startPoint x: 764, startPoint y: 666, endPoint x: 780, endPoint y: 665, distance: 16.0
click at [780, 666] on input "range" at bounding box center [793, 669] width 88 height 11
type input "0"
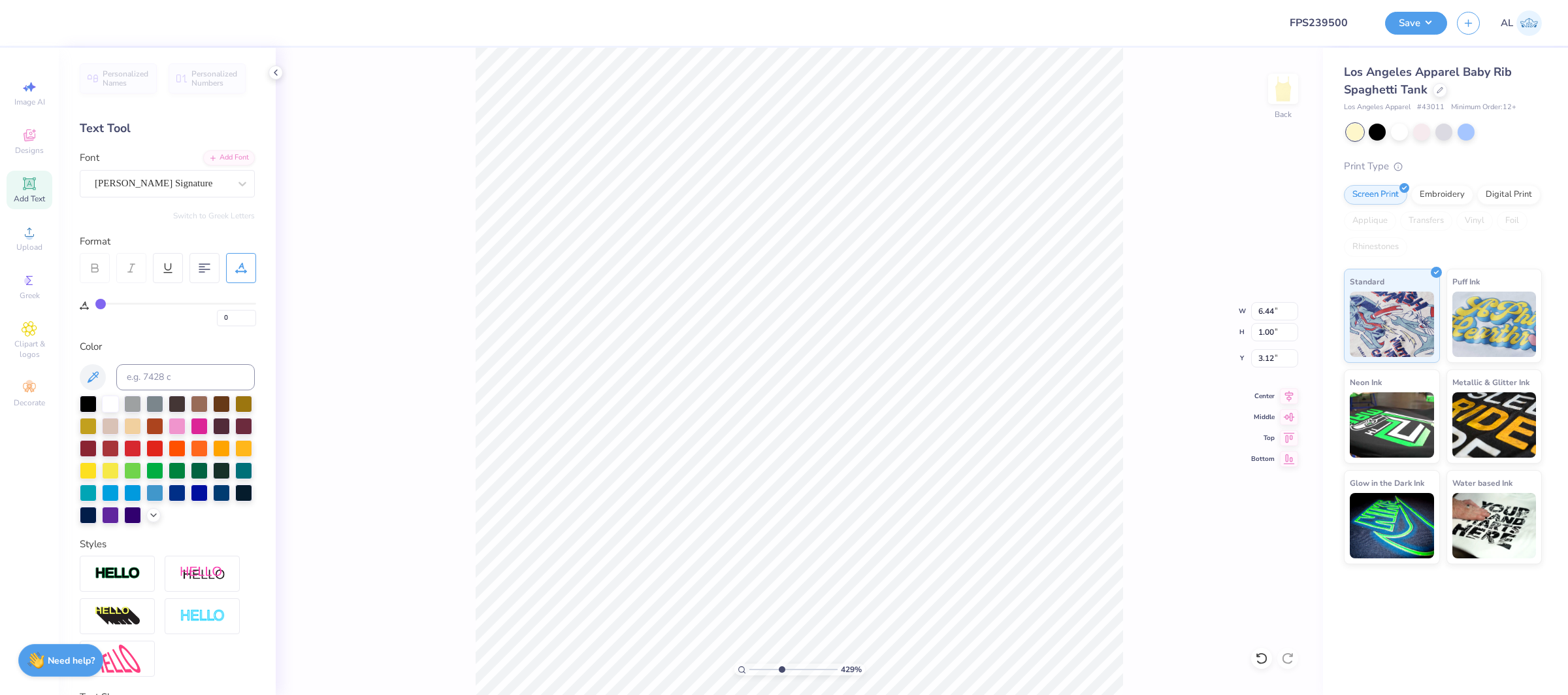
type input "3.07"
type input "5.95"
type input "0.92"
type input "3.15"
type input "20"
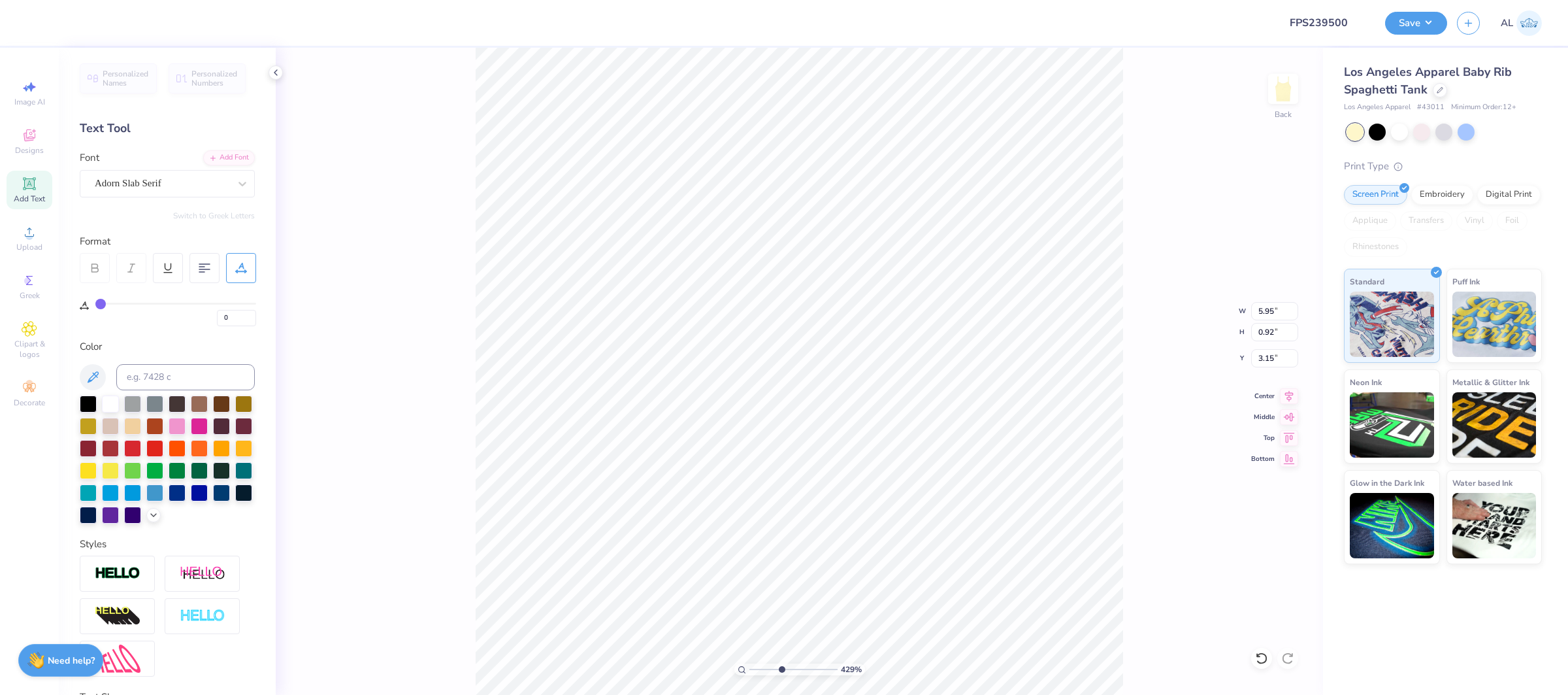
type input "20"
type input "3.16"
type input "0.21"
type input "4.14"
type input "2.89"
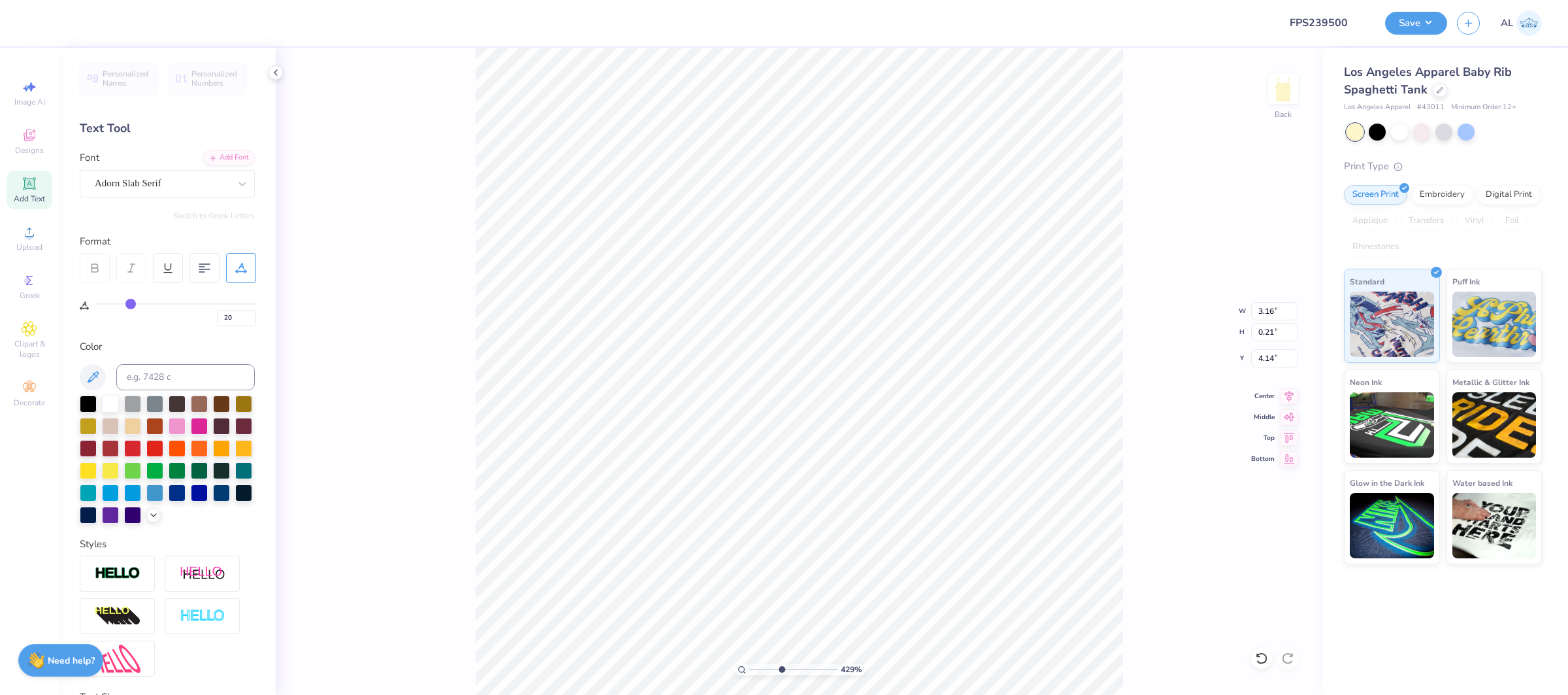
type input "0.19"
type input "2.58"
type input "0.98"
type input "4.46"
type input "2.37"
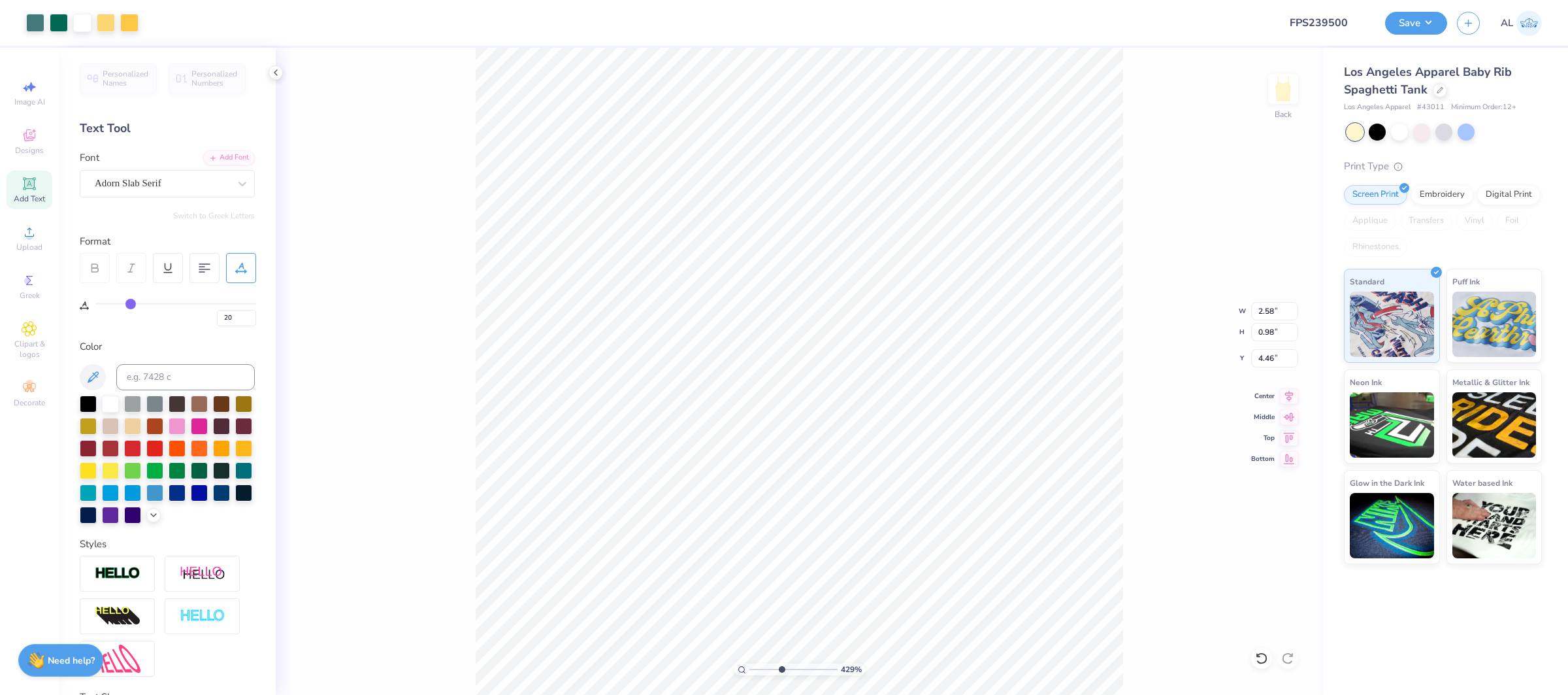
type input "0.90"
type input "4.50"
drag, startPoint x: 778, startPoint y: 666, endPoint x: 737, endPoint y: 666, distance: 41.0
type input "1"
click at [749, 666] on input "range" at bounding box center [793, 669] width 88 height 11
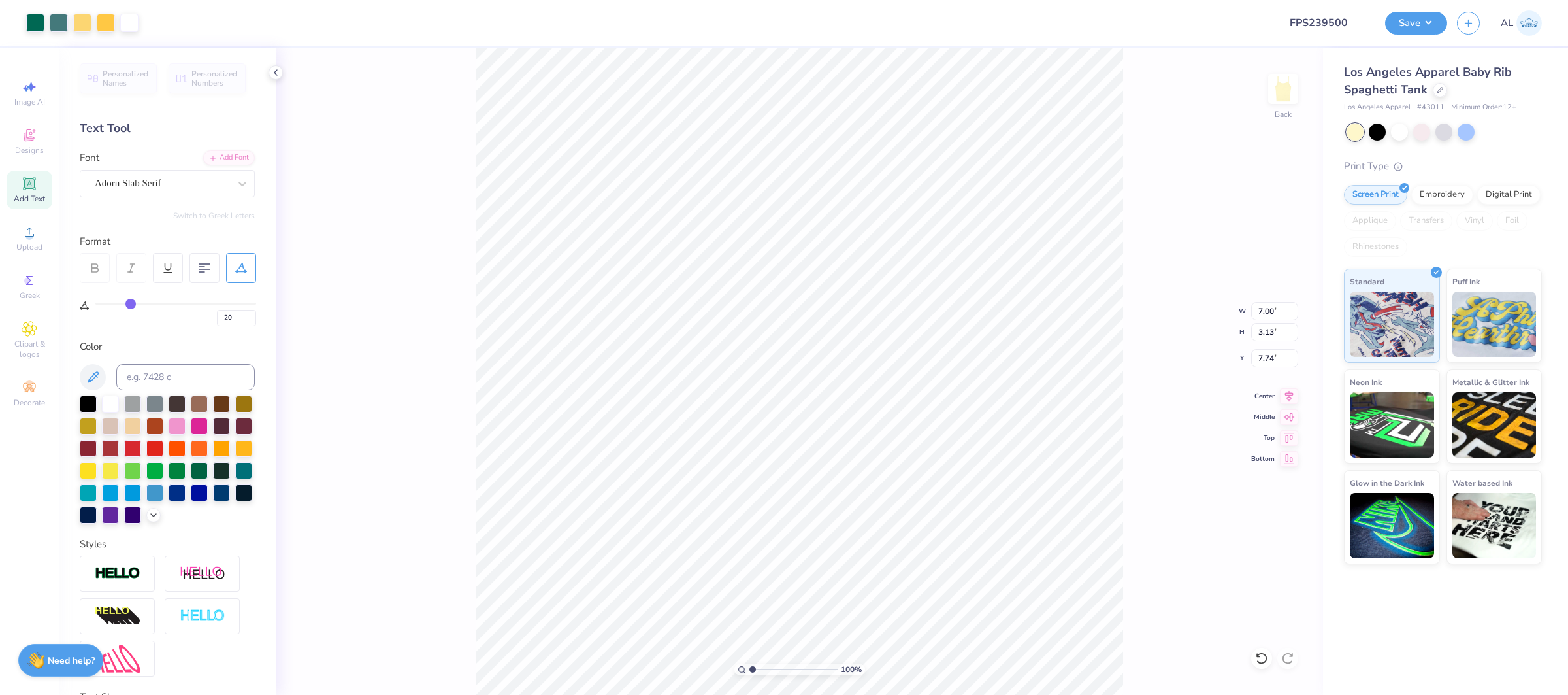
type input "7.74"
click at [1264, 352] on input "2.28" at bounding box center [1274, 358] width 47 height 18
type input "2.00"
click at [1290, 395] on icon at bounding box center [1289, 394] width 18 height 16
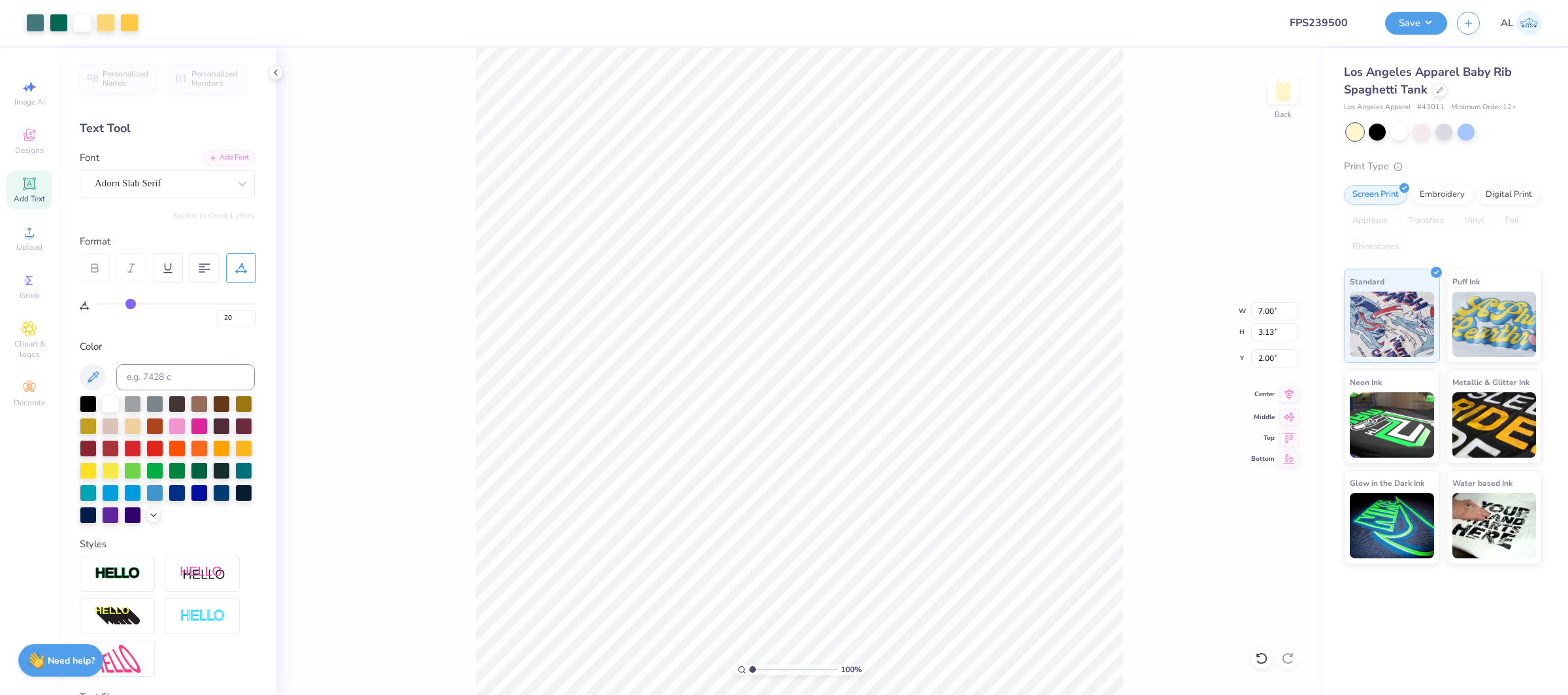
click at [1286, 390] on icon at bounding box center [1289, 394] width 18 height 16
click at [1410, 31] on button "Save" at bounding box center [1415, 21] width 62 height 23
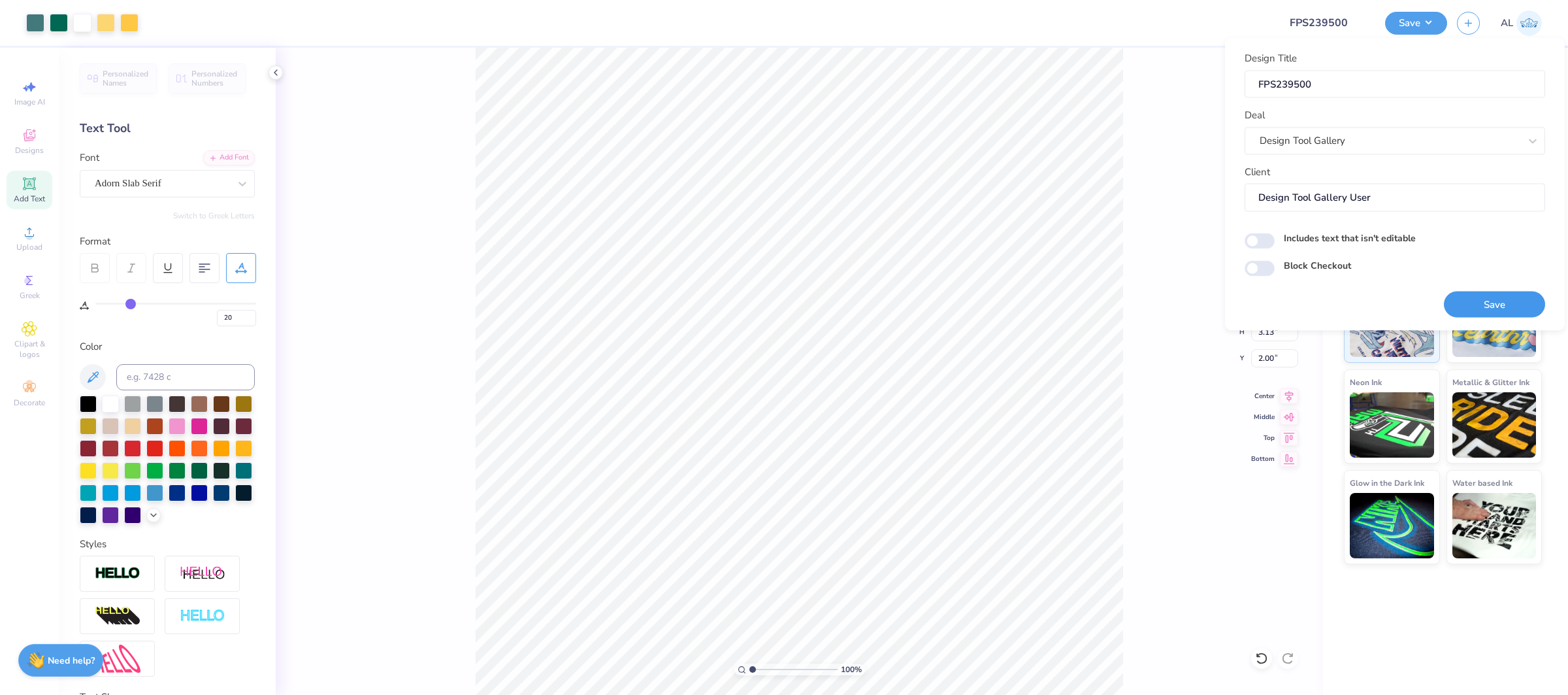
click at [1476, 308] on button "Save" at bounding box center [1494, 304] width 101 height 27
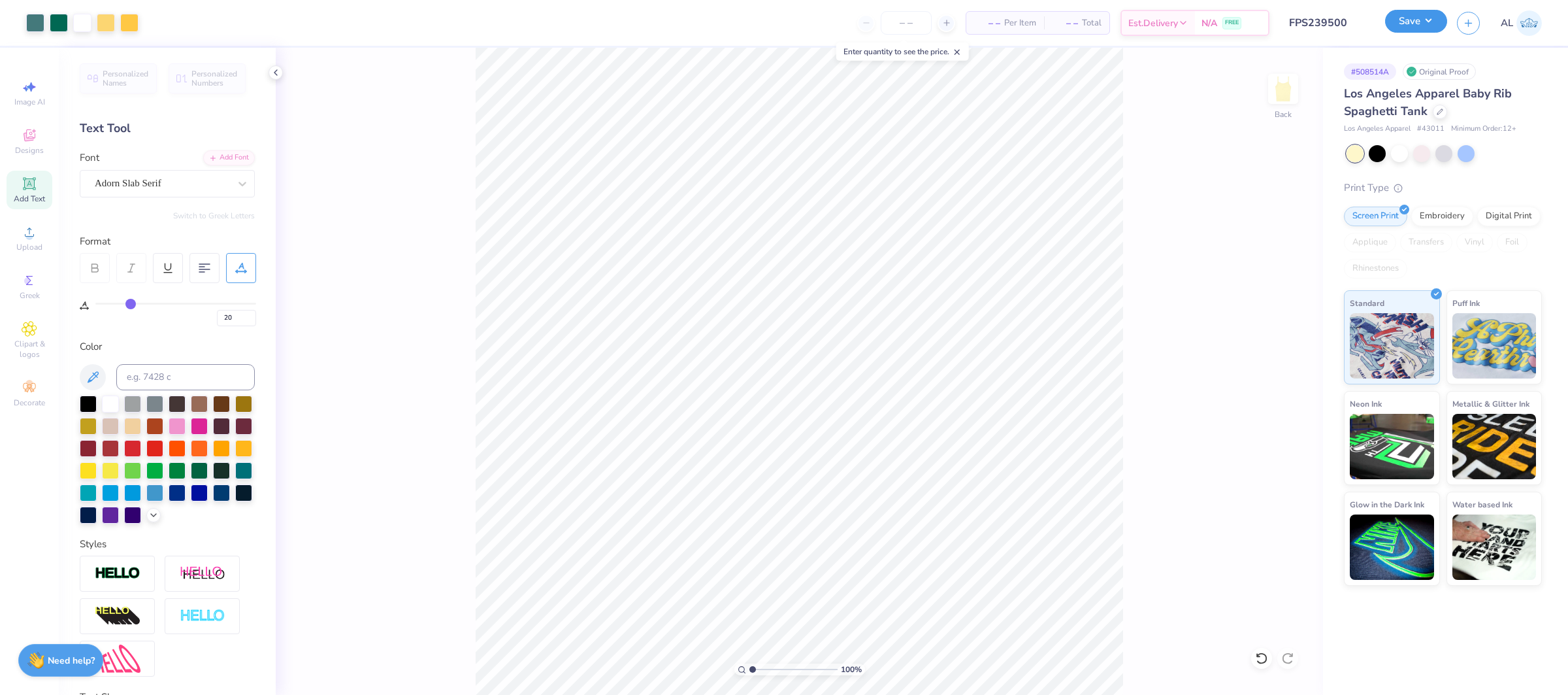
click at [1393, 27] on button "Save" at bounding box center [1415, 21] width 62 height 23
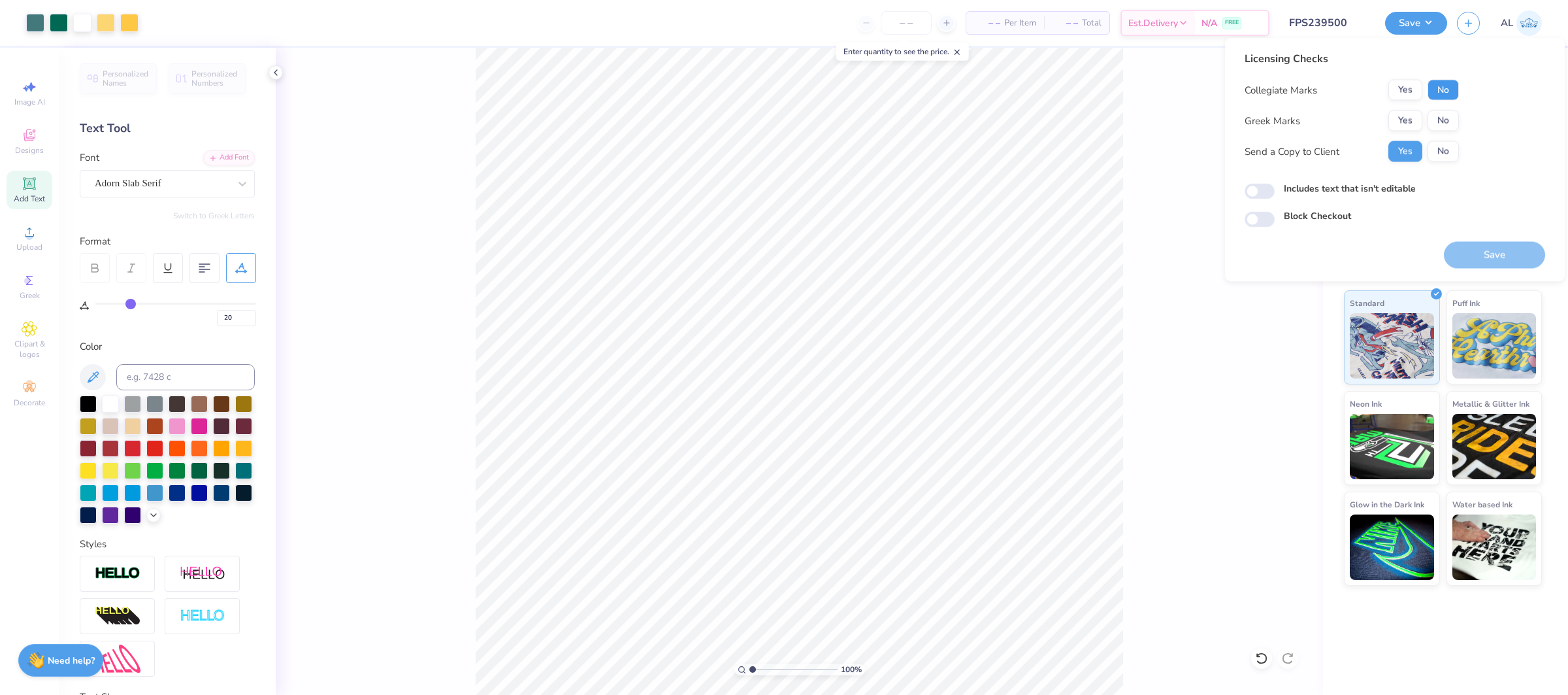
click at [1441, 89] on button "No" at bounding box center [1442, 91] width 31 height 21
drag, startPoint x: 1401, startPoint y: 119, endPoint x: 1397, endPoint y: 132, distance: 13.6
click at [1401, 120] on button "Yes" at bounding box center [1405, 121] width 34 height 21
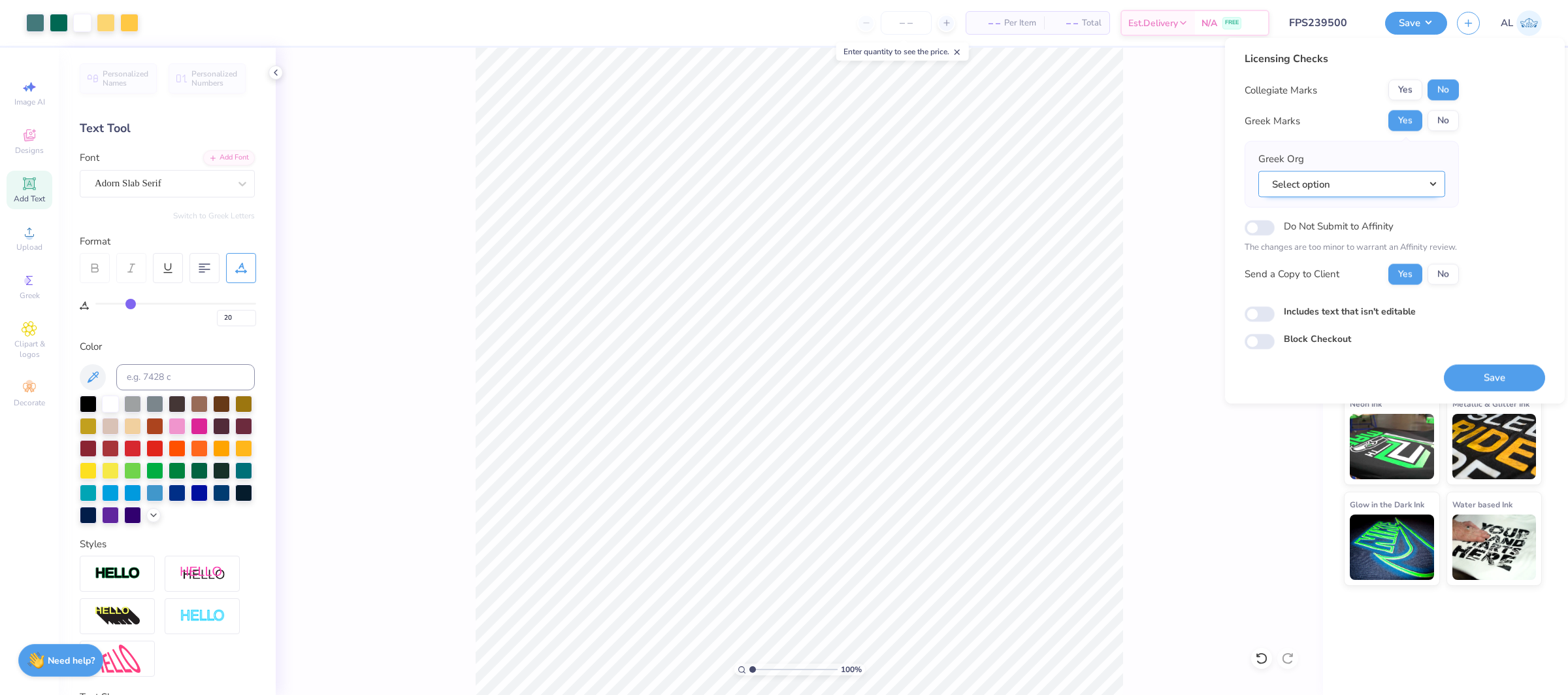
click at [1378, 175] on button "Select option" at bounding box center [1351, 184] width 187 height 27
click at [1349, 260] on link "Alpha Sigma Tau" at bounding box center [1352, 264] width 176 height 21
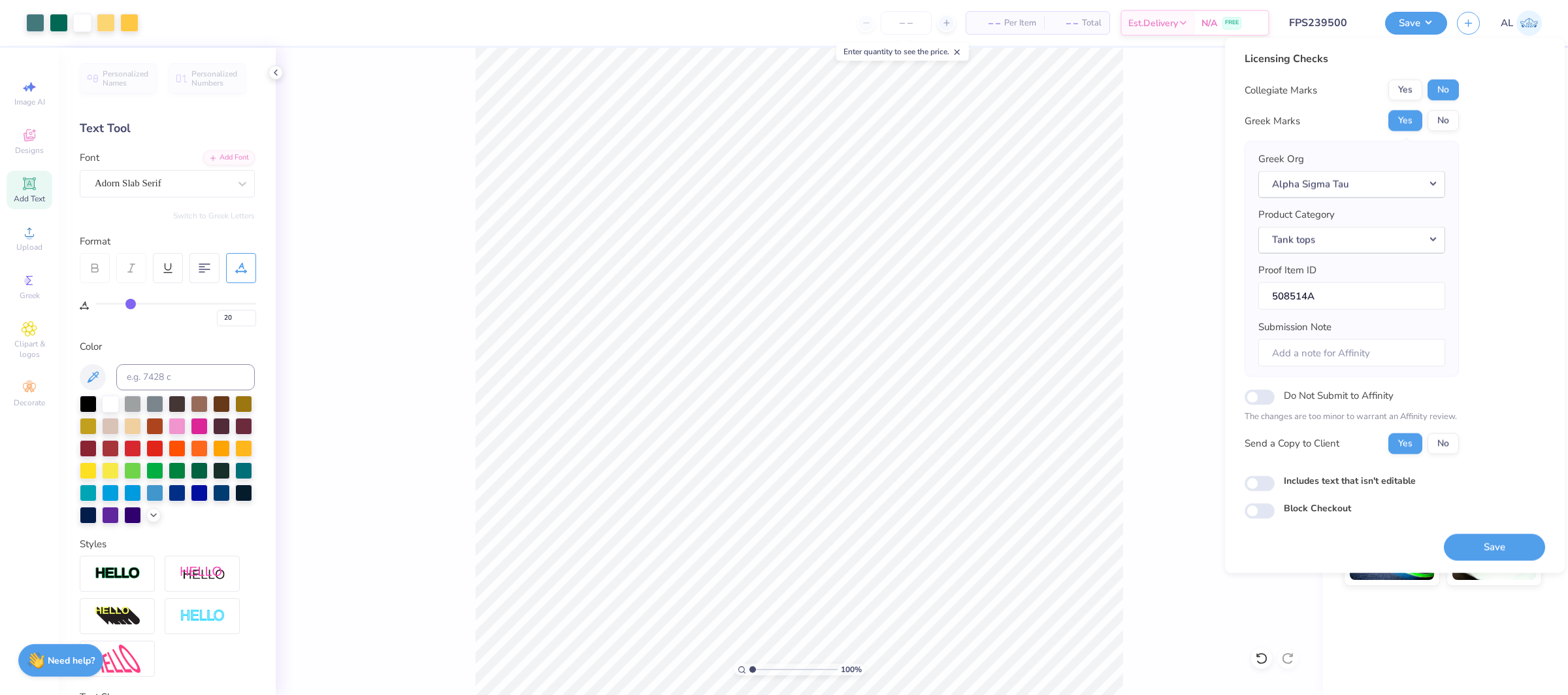
scroll to position [0, 0]
click at [1466, 540] on button "Save" at bounding box center [1494, 546] width 101 height 27
